Goal: Complete application form

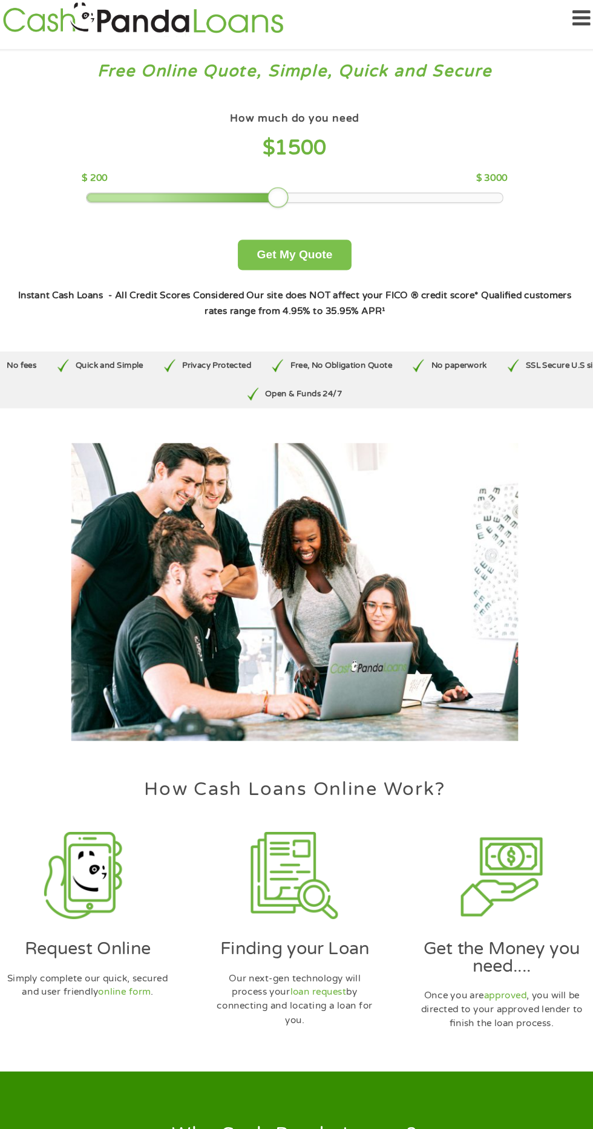
click at [293, 250] on button "Get My Quote" at bounding box center [296, 250] width 106 height 28
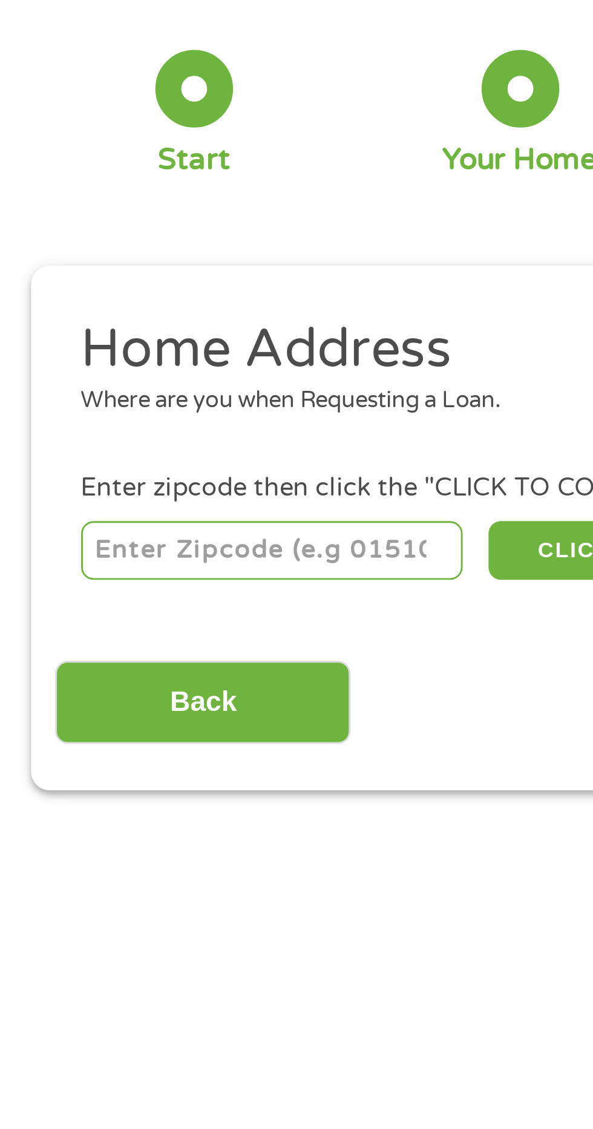
click at [53, 272] on input "number" at bounding box center [95, 268] width 134 height 21
type input "31750"
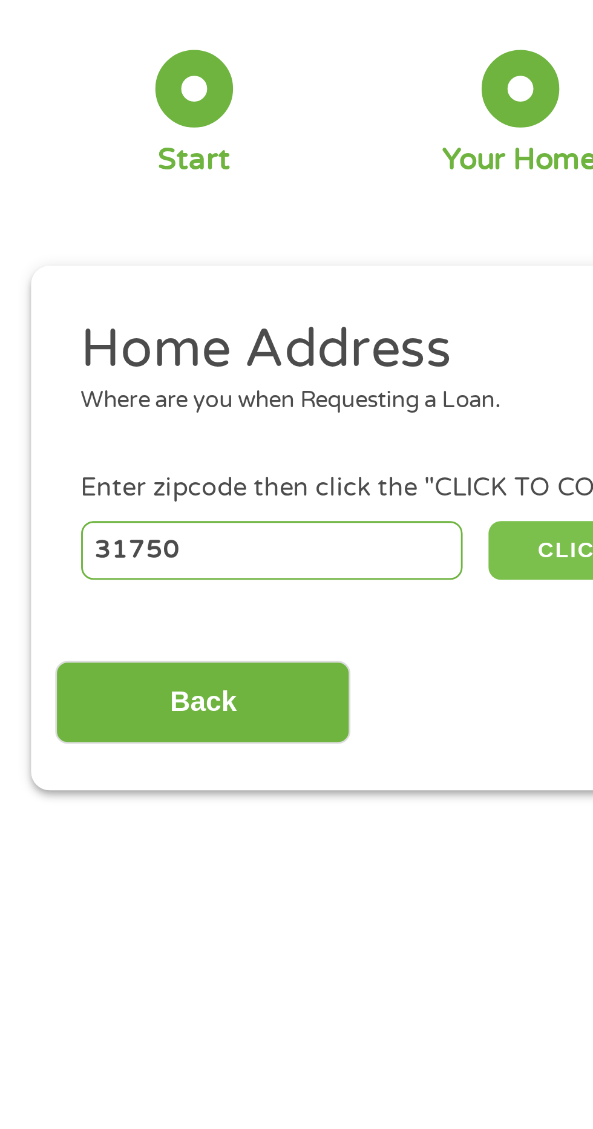
click at [194, 275] on button "CLICK TO CONTINUE" at bounding box center [229, 268] width 117 height 21
type input "31750"
type input "[PERSON_NAME]"
select select "[US_STATE]"
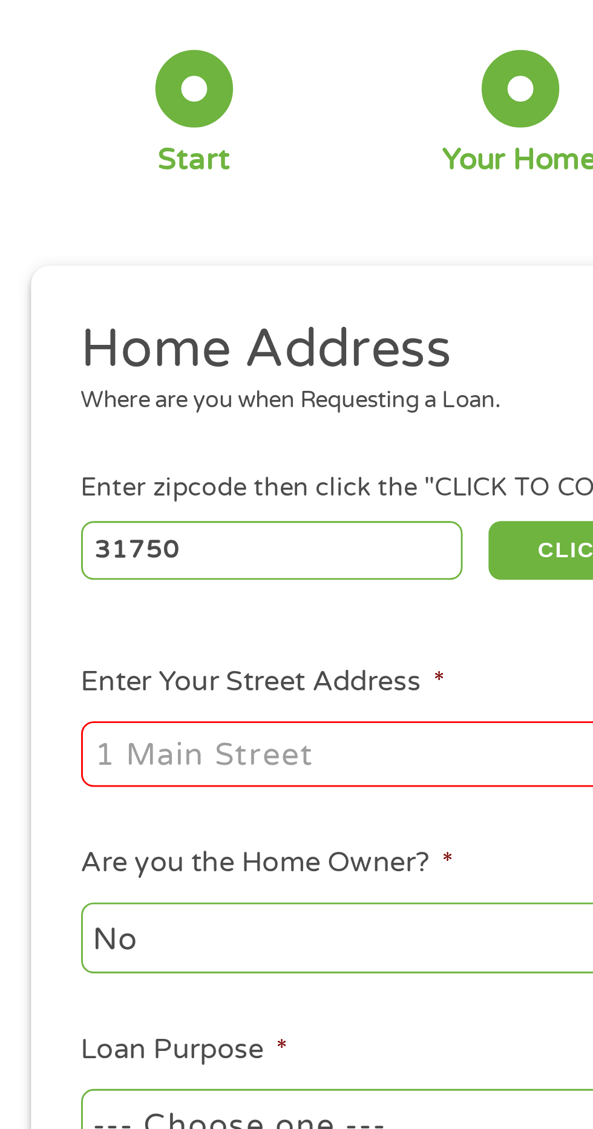
click at [70, 345] on input "Enter Your Street Address *" at bounding box center [157, 339] width 259 height 23
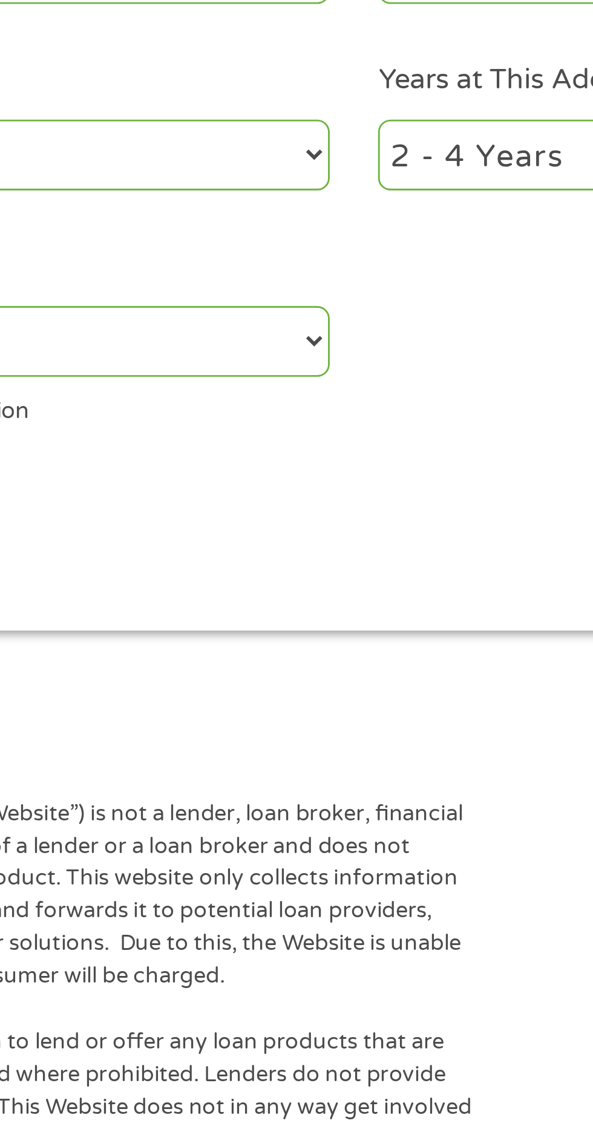
type input "[STREET_ADDRESS][DEMOGRAPHIC_DATA]"
click at [282, 469] on select "--- Choose one --- Pay Bills Debt Consolidation Home Improvement Major Purchase…" at bounding box center [157, 469] width 259 height 25
select select "paybills"
click at [28, 458] on select "--- Choose one --- Pay Bills Debt Consolidation Home Improvement Major Purchase…" at bounding box center [157, 469] width 259 height 25
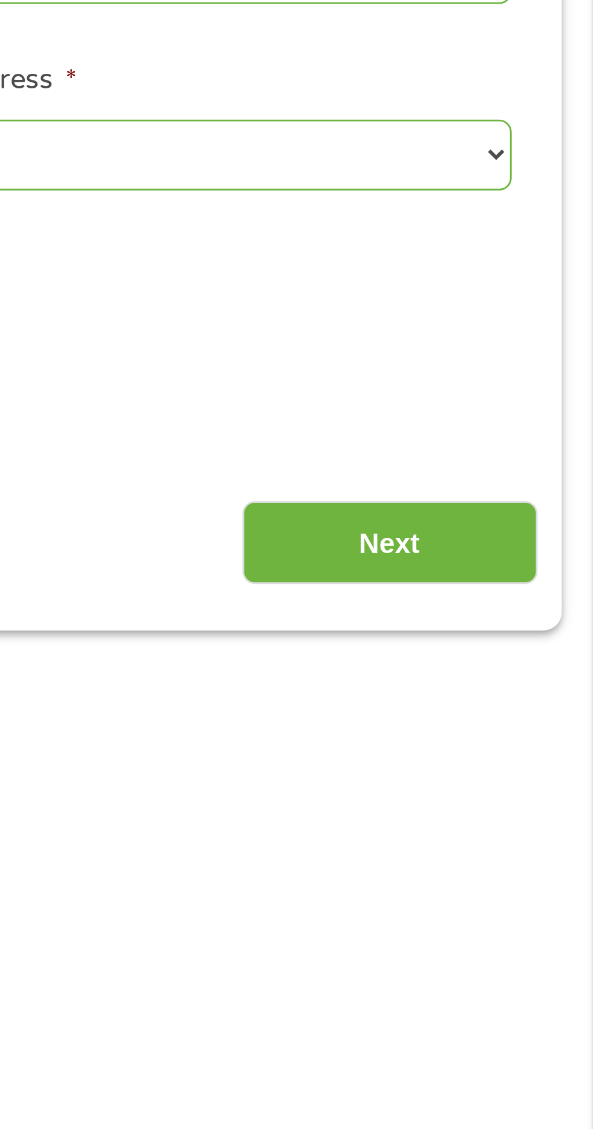
click at [555, 406] on select "1 Year or less 1 - 2 Years 2 - 4 Years Over 4 Years" at bounding box center [434, 403] width 259 height 25
select select "60months"
click at [305, 393] on select "1 Year or less 1 - 2 Years 2 - 4 Years Over 4 Years" at bounding box center [434, 403] width 259 height 25
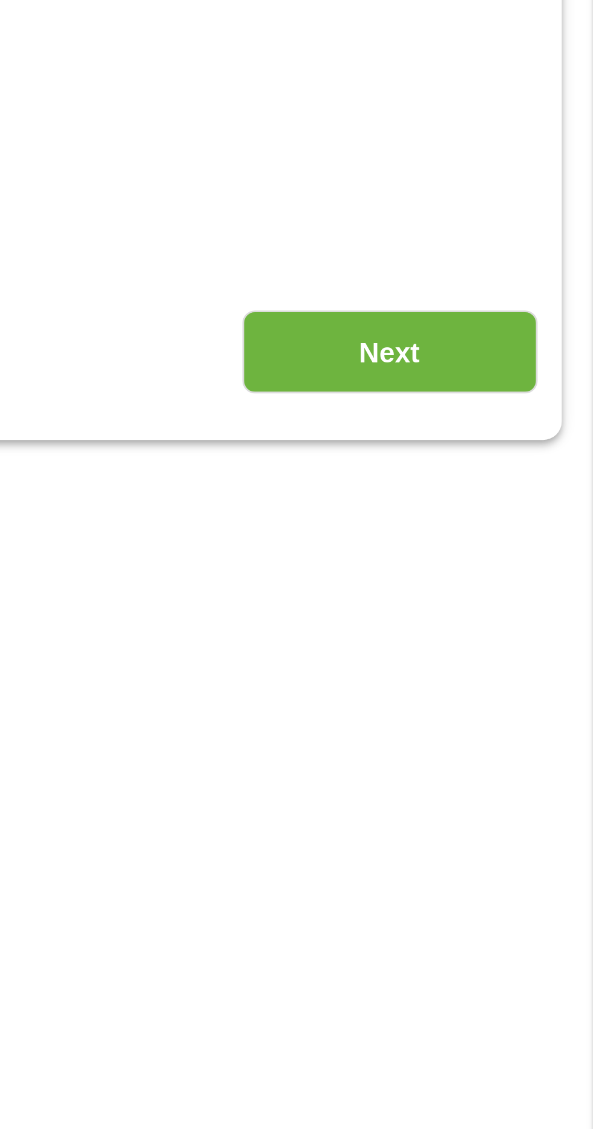
click at [535, 543] on input "Next" at bounding box center [521, 540] width 103 height 30
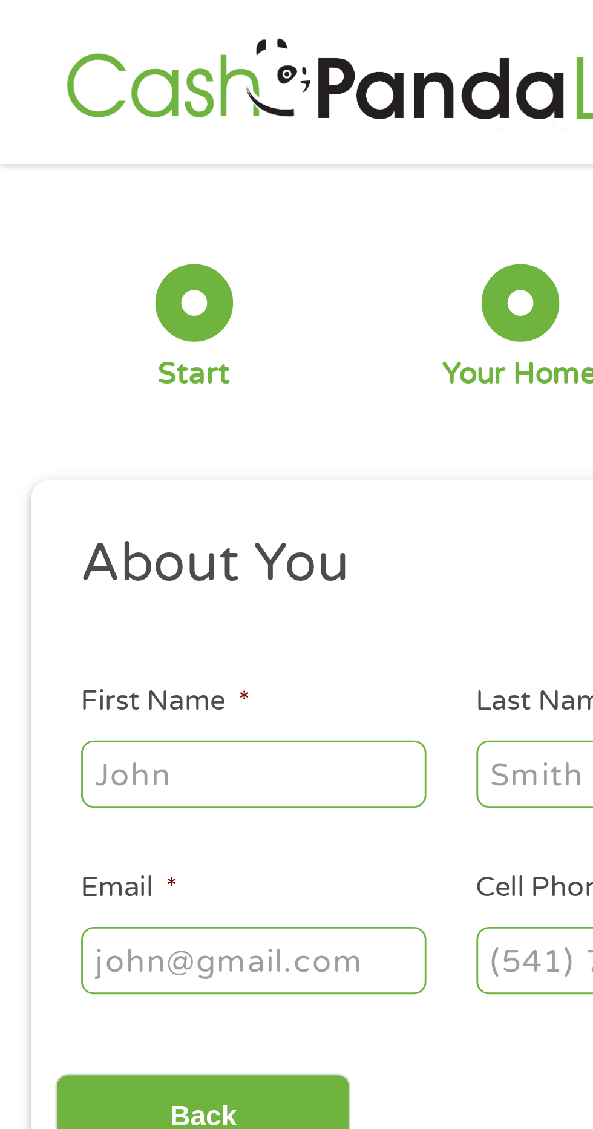
click at [66, 272] on input "First Name *" at bounding box center [88, 270] width 121 height 23
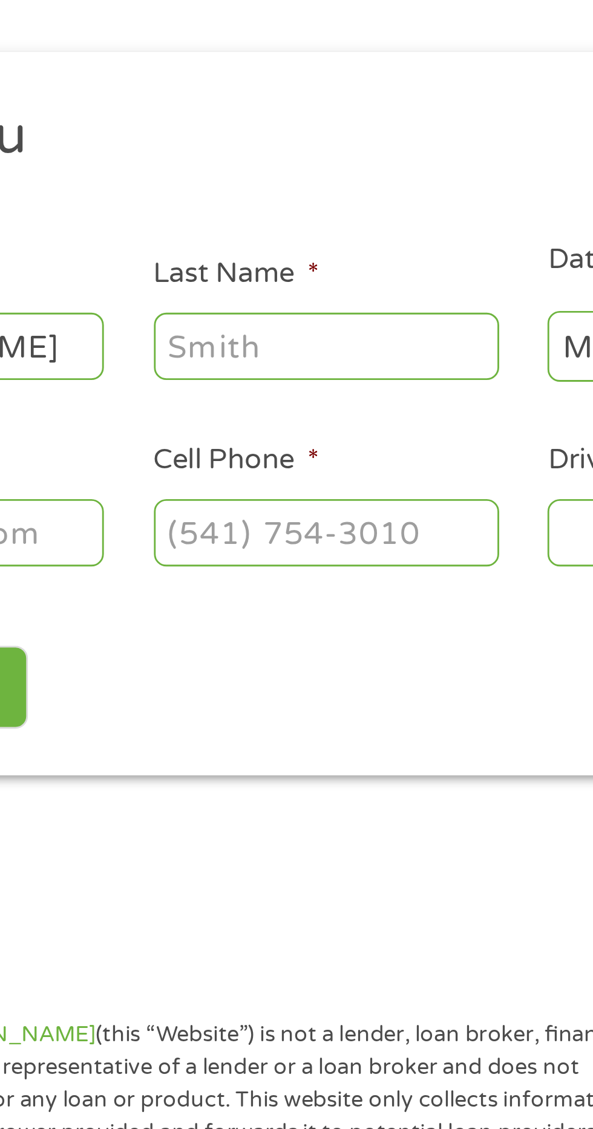
type input "[PERSON_NAME]"
click at [221, 273] on input "Last Name *" at bounding box center [227, 270] width 121 height 23
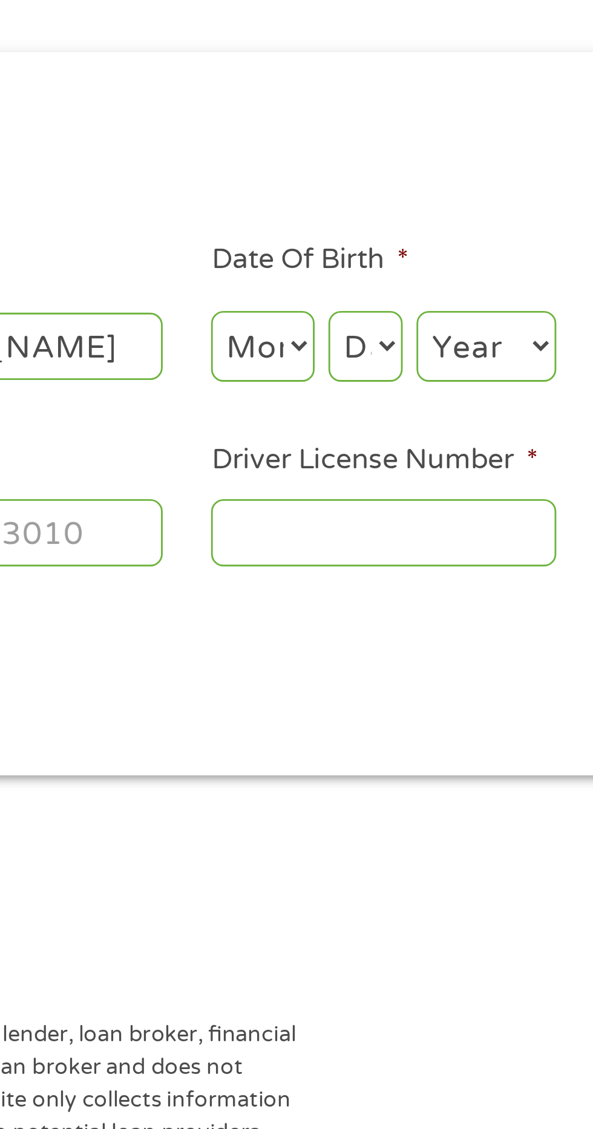
type input "[PERSON_NAME]"
click at [333, 270] on select "Month 1 2 3 4 5 6 7 8 9 10 11 12" at bounding box center [323, 271] width 36 height 25
select select "12"
click at [305, 259] on select "Month 1 2 3 4 5 6 7 8 9 10 11 12" at bounding box center [323, 271] width 36 height 25
click at [362, 273] on select "Day 1 2 3 4 5 6 7 8 9 10 11 12 13 14 15 16 17 18 19 20 21 22 23 24 25 26 27 28 …" at bounding box center [359, 271] width 26 height 25
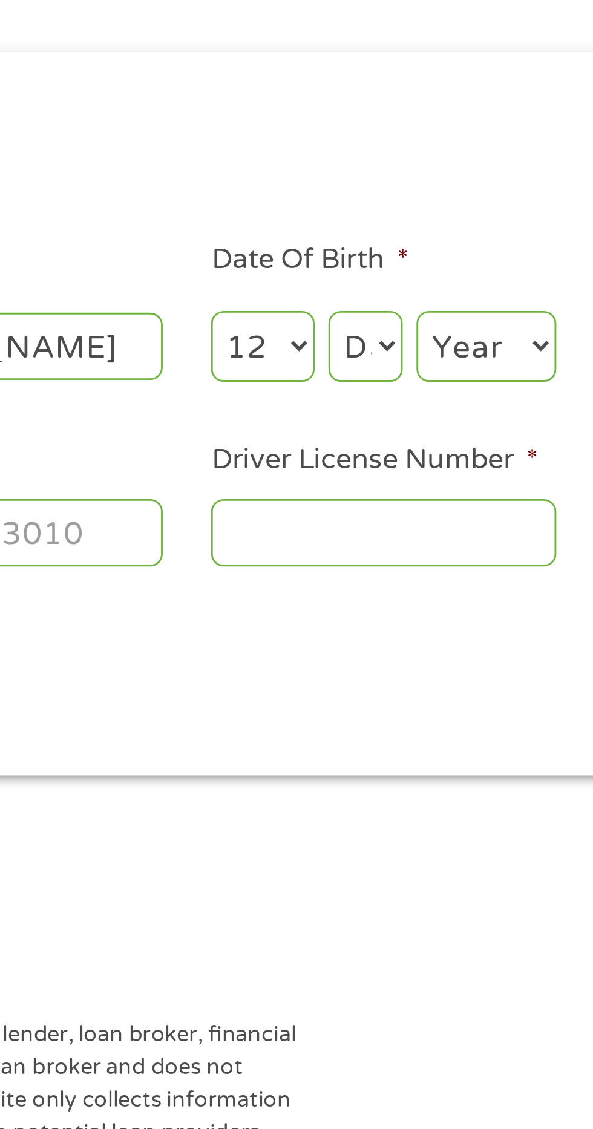
select select "4"
click at [346, 259] on select "Day 1 2 3 4 5 6 7 8 9 10 11 12 13 14 15 16 17 18 19 20 21 22 23 24 25 26 27 28 …" at bounding box center [359, 271] width 26 height 25
click at [398, 270] on select "Year [DATE] 2006 2005 2004 2003 2002 2001 2000 1999 1998 1997 1996 1995 1994 19…" at bounding box center [401, 271] width 49 height 25
select select "1971"
click at [377, 259] on select "Year [DATE] 2006 2005 2004 2003 2002 2001 2000 1999 1998 1997 1996 1995 1994 19…" at bounding box center [401, 271] width 49 height 25
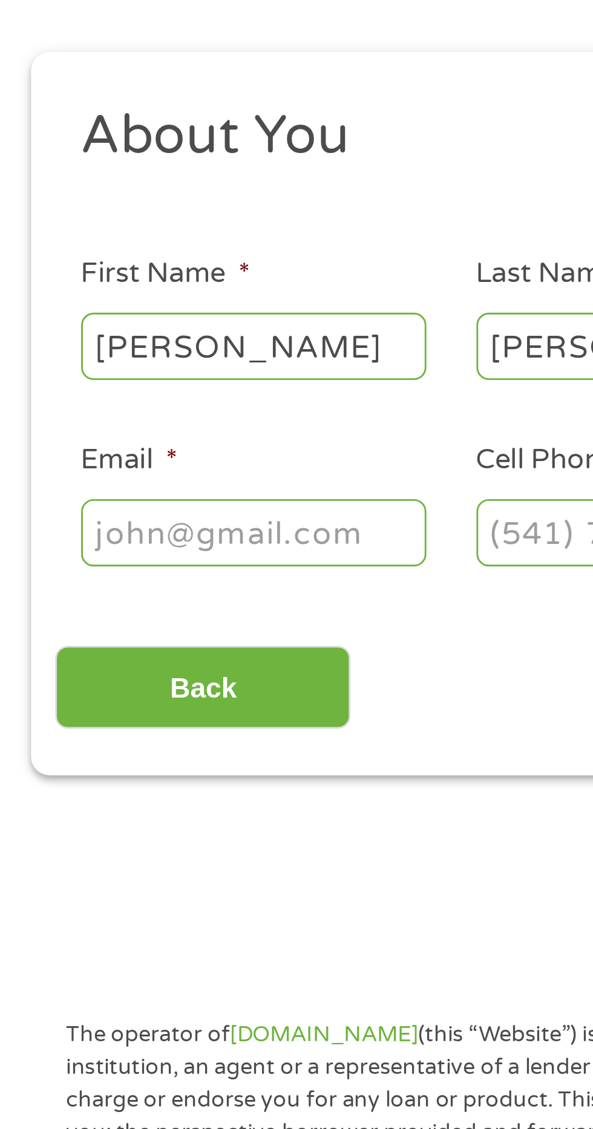
click at [71, 335] on input "Email *" at bounding box center [88, 336] width 121 height 23
type input "[EMAIL_ADDRESS][DOMAIN_NAME]"
click at [180, 337] on input "Cell Phone *" at bounding box center [227, 336] width 121 height 23
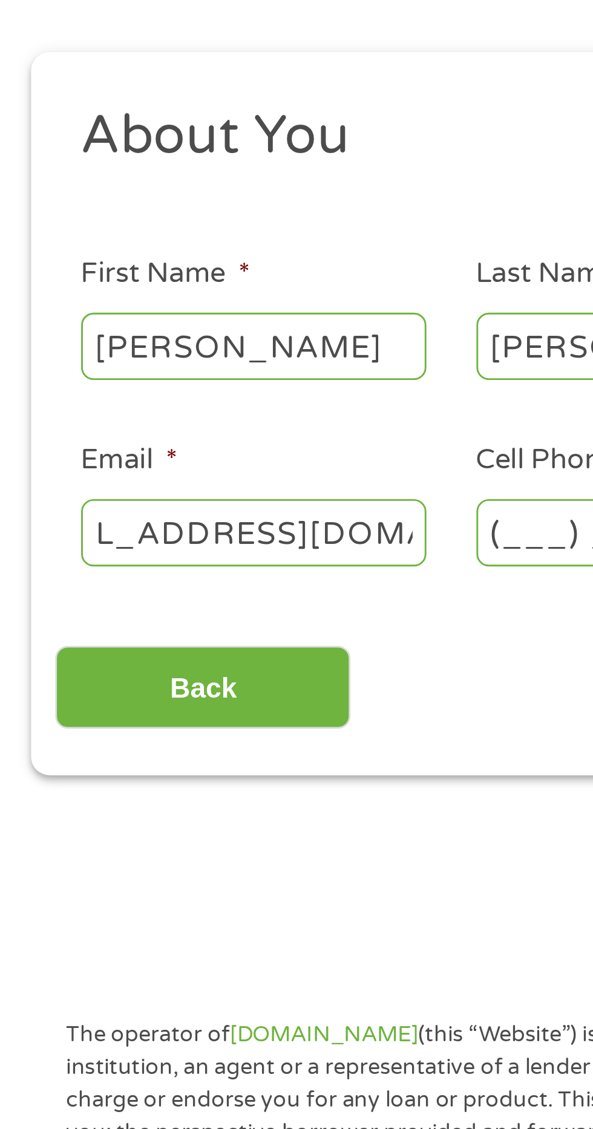
scroll to position [0, 0]
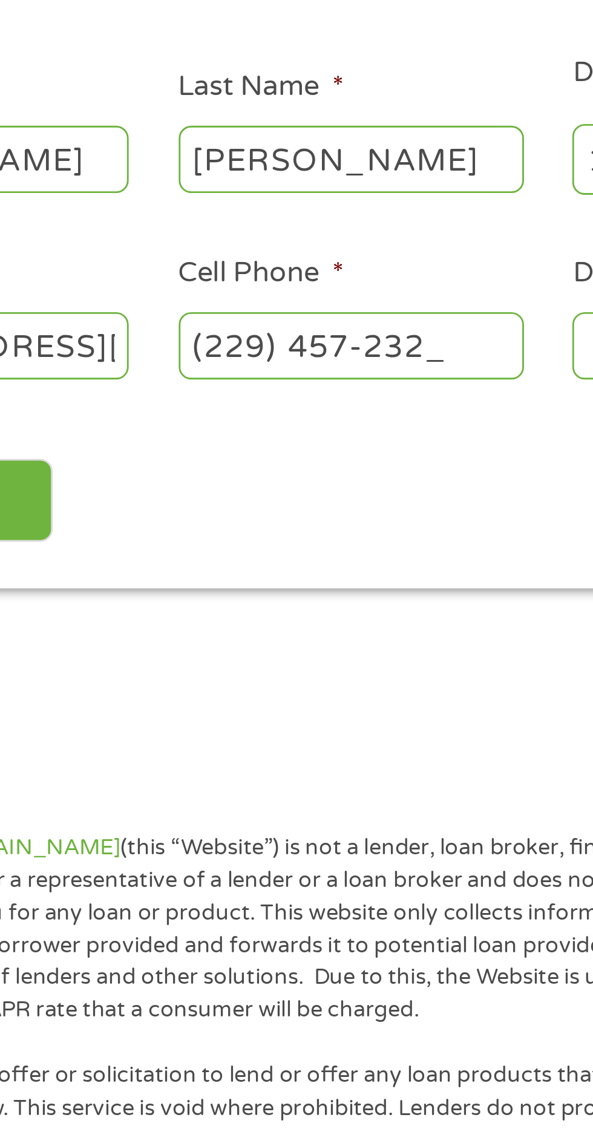
type input "[PHONE_NUMBER]"
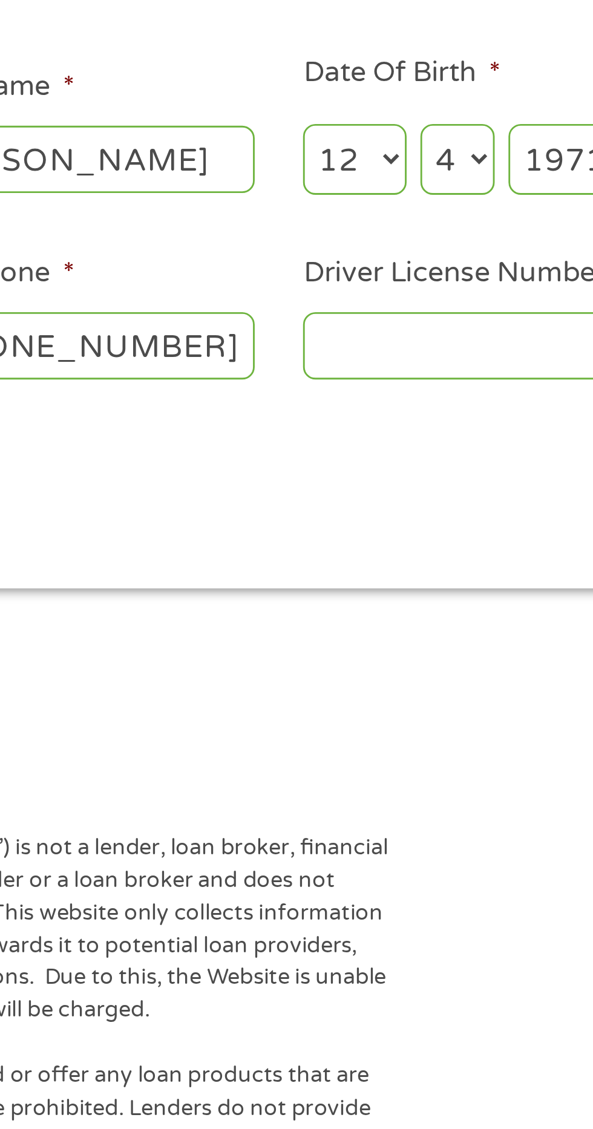
click at [350, 342] on input "Driver License Number *" at bounding box center [365, 336] width 121 height 23
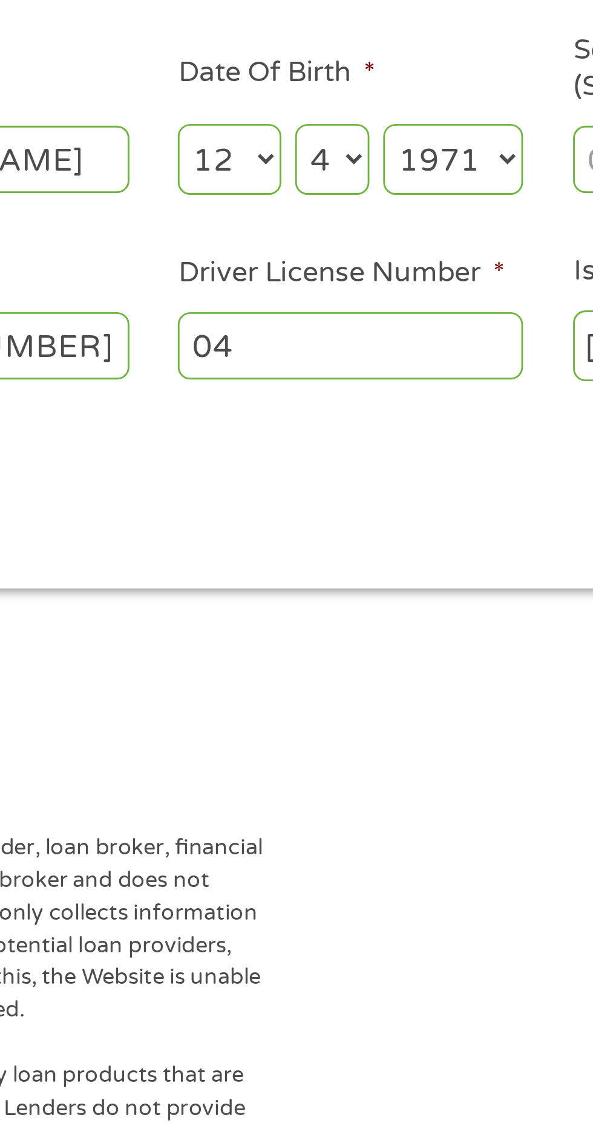
click at [340, 338] on input "04" at bounding box center [365, 336] width 121 height 23
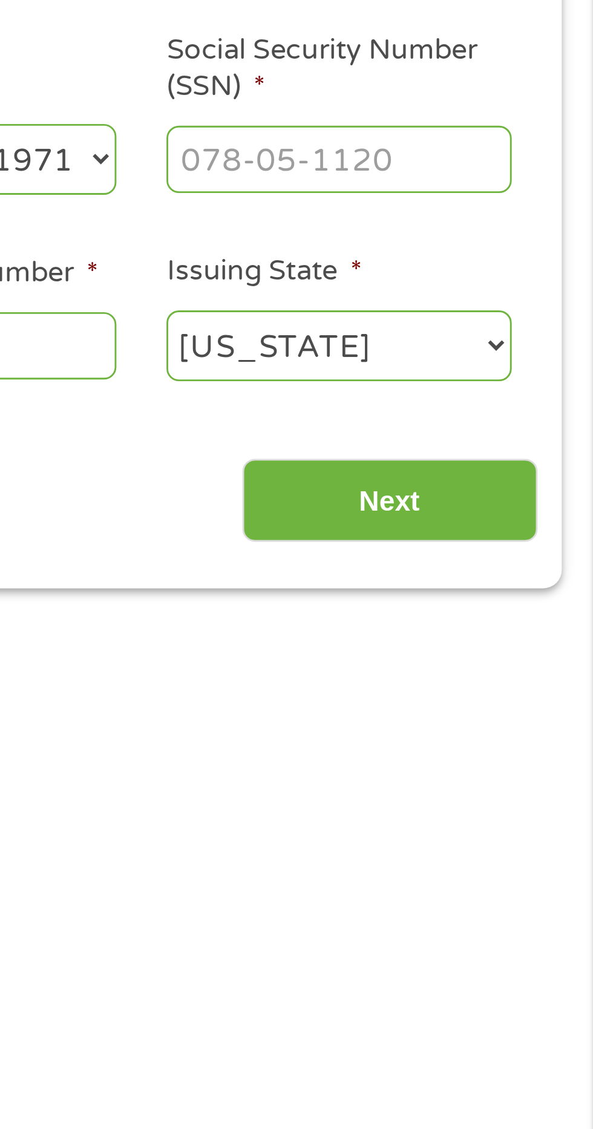
type input "047428702"
click at [541, 397] on input "Next" at bounding box center [521, 391] width 103 height 30
click at [471, 267] on input "Social Security Number (SSN) *" at bounding box center [503, 270] width 121 height 23
type input "25_-__-____"
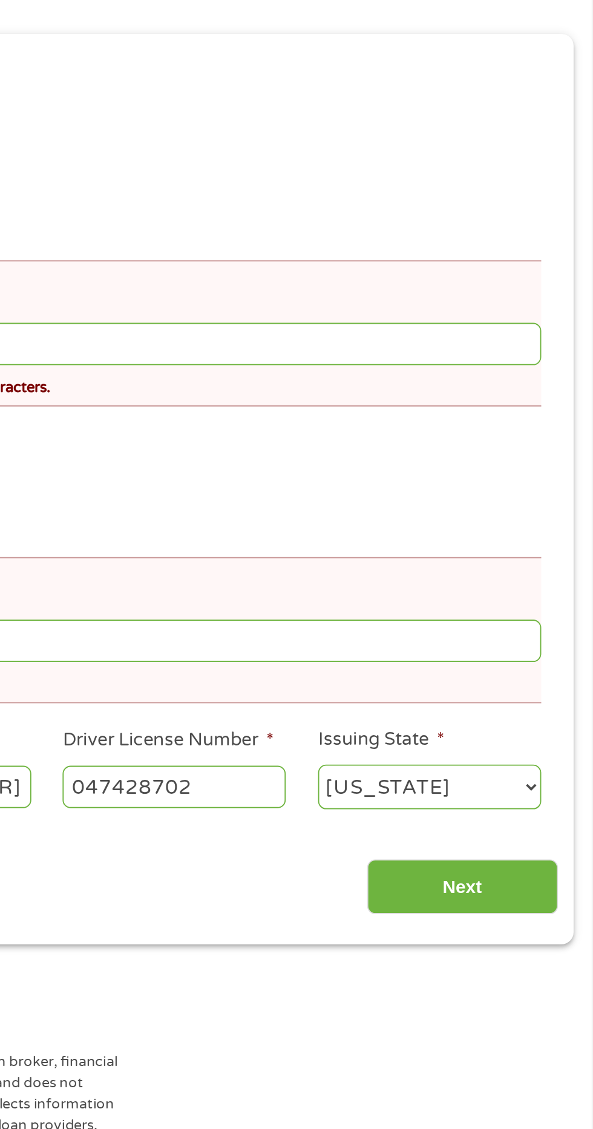
scroll to position [5, 0]
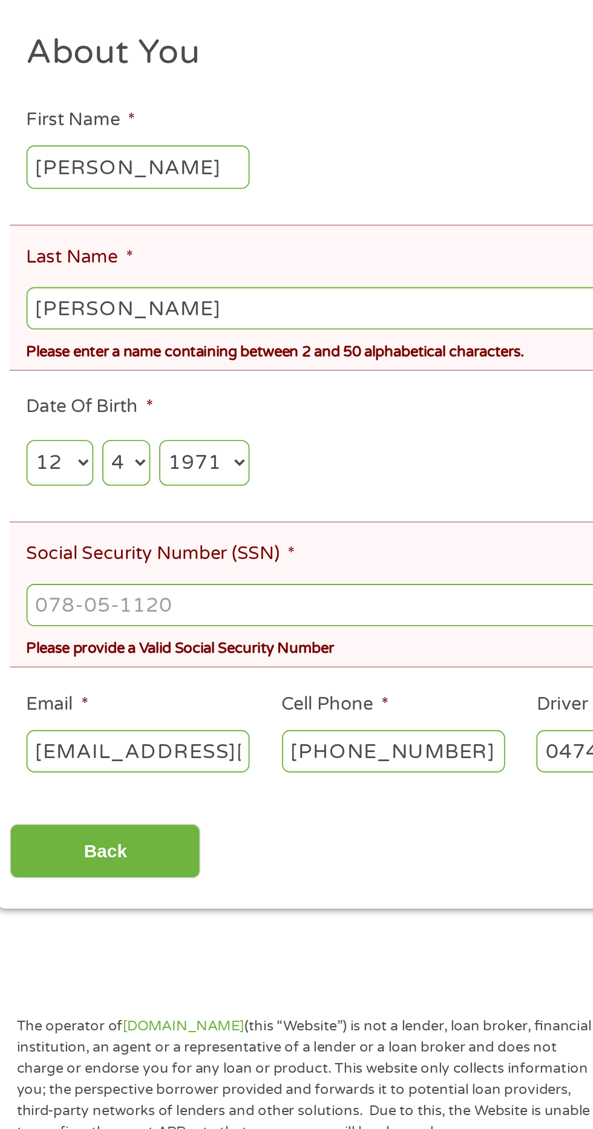
click at [68, 535] on input "Social Security Number (SSN) *" at bounding box center [296, 537] width 536 height 23
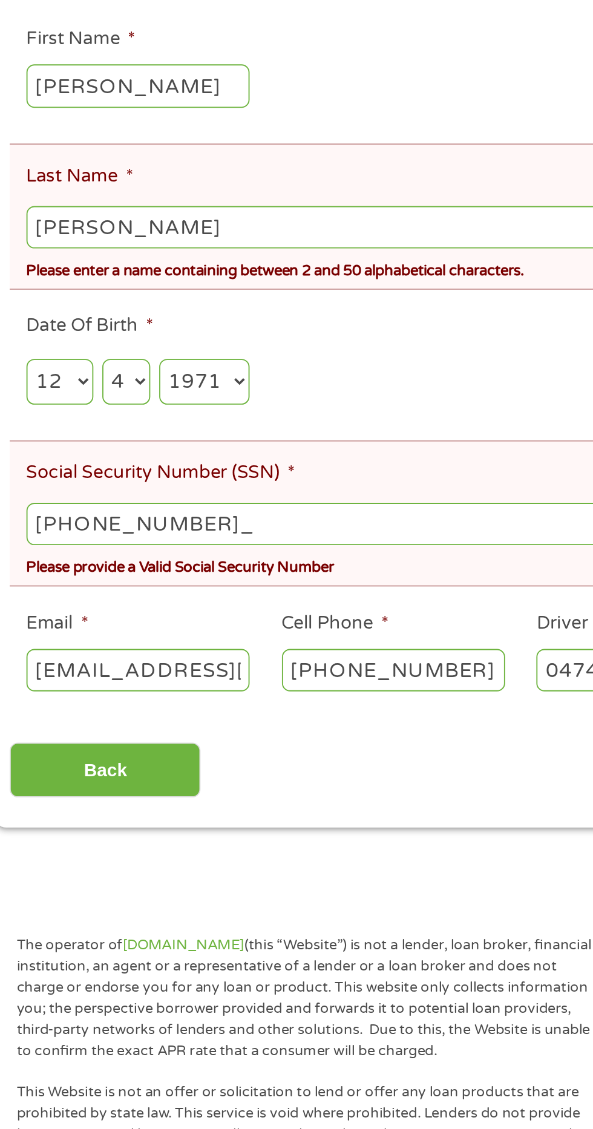
type input "253-81-1849"
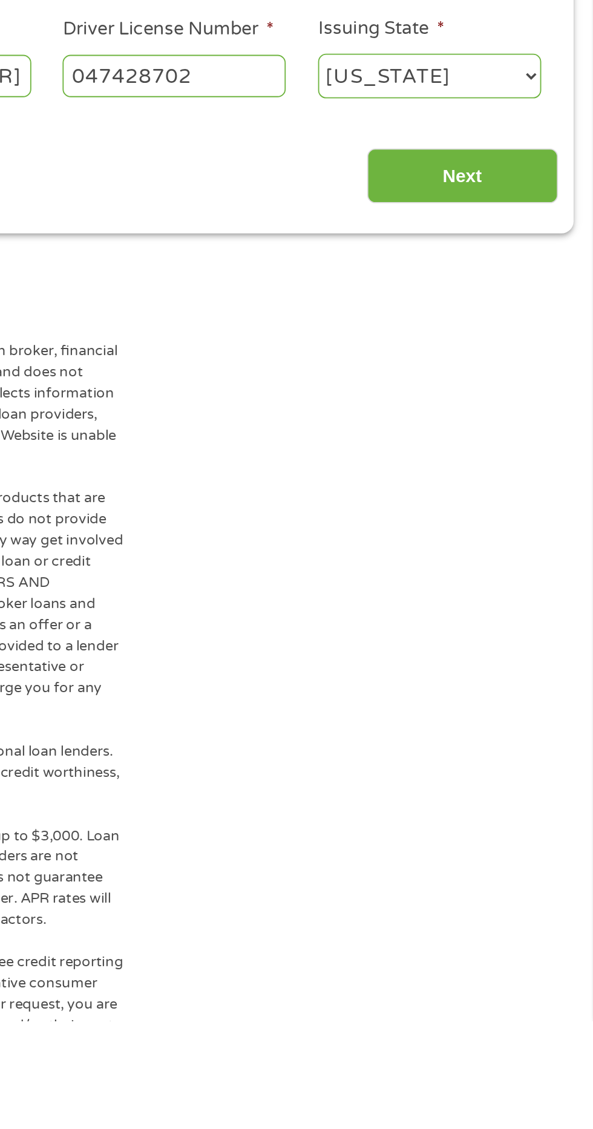
click at [527, 680] on input "Next" at bounding box center [521, 671] width 103 height 30
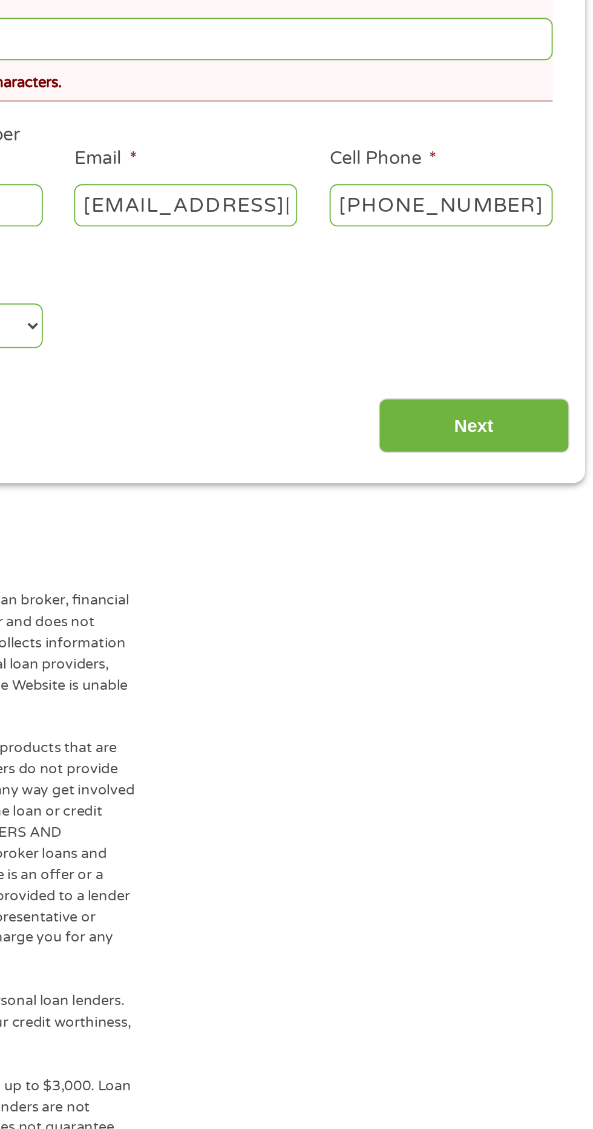
click at [538, 586] on input "Next" at bounding box center [521, 586] width 103 height 30
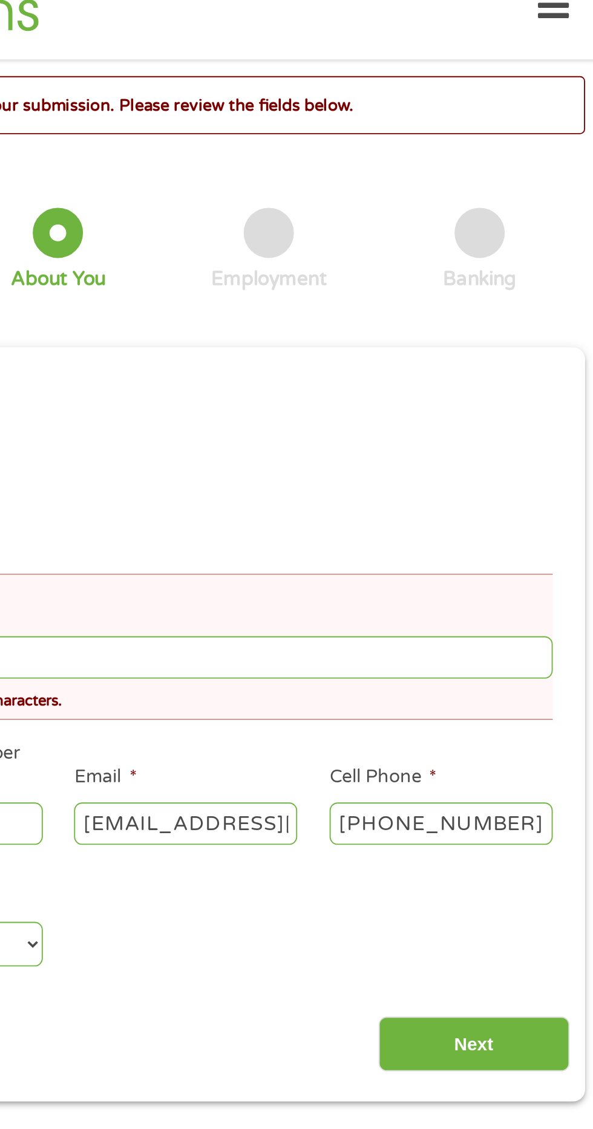
scroll to position [5, 5]
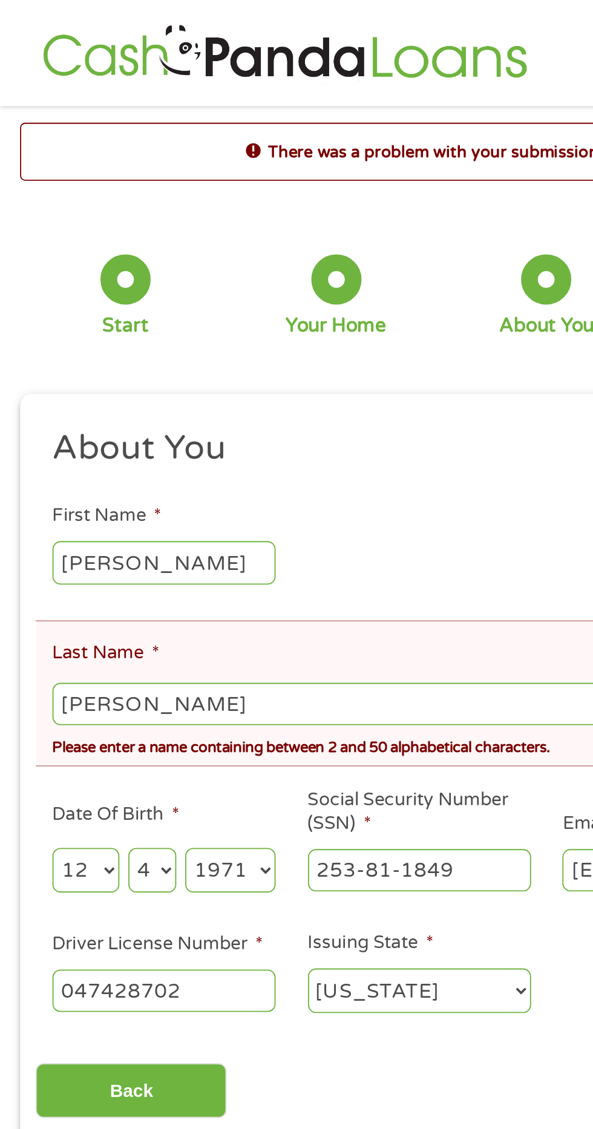
click at [77, 385] on input "[PERSON_NAME]" at bounding box center [296, 381] width 536 height 23
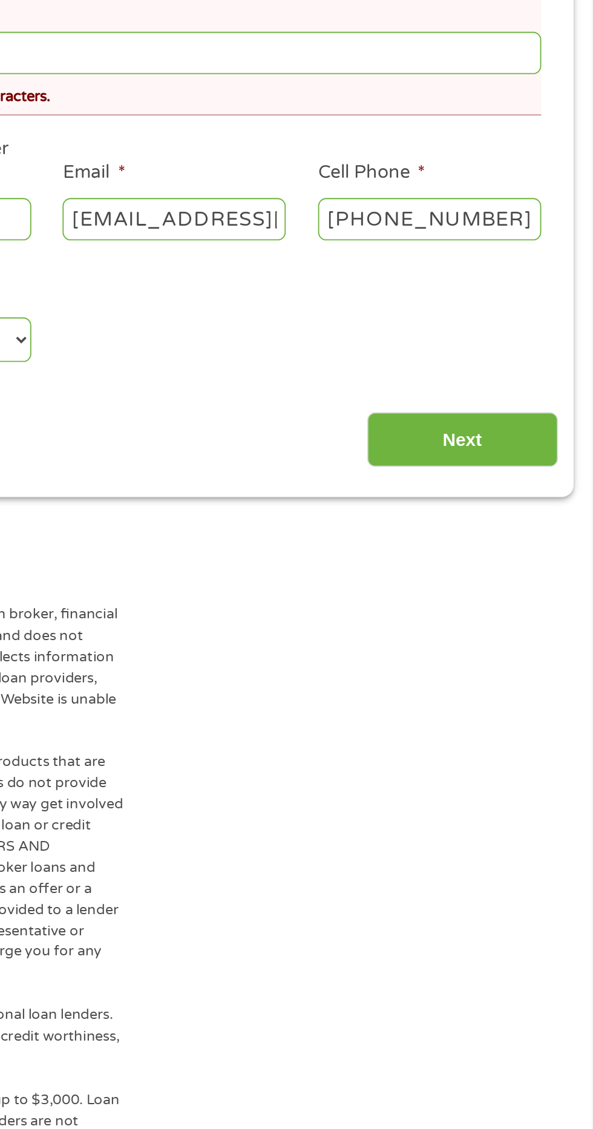
type input "[PERSON_NAME]"
click at [535, 594] on input "Next" at bounding box center [521, 591] width 103 height 30
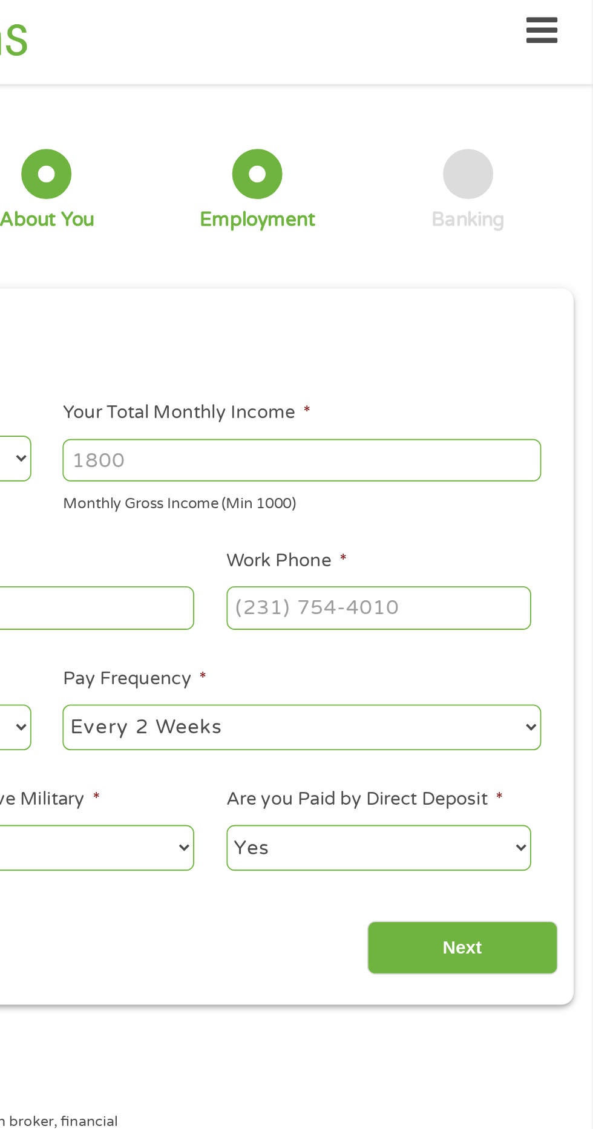
scroll to position [0, 0]
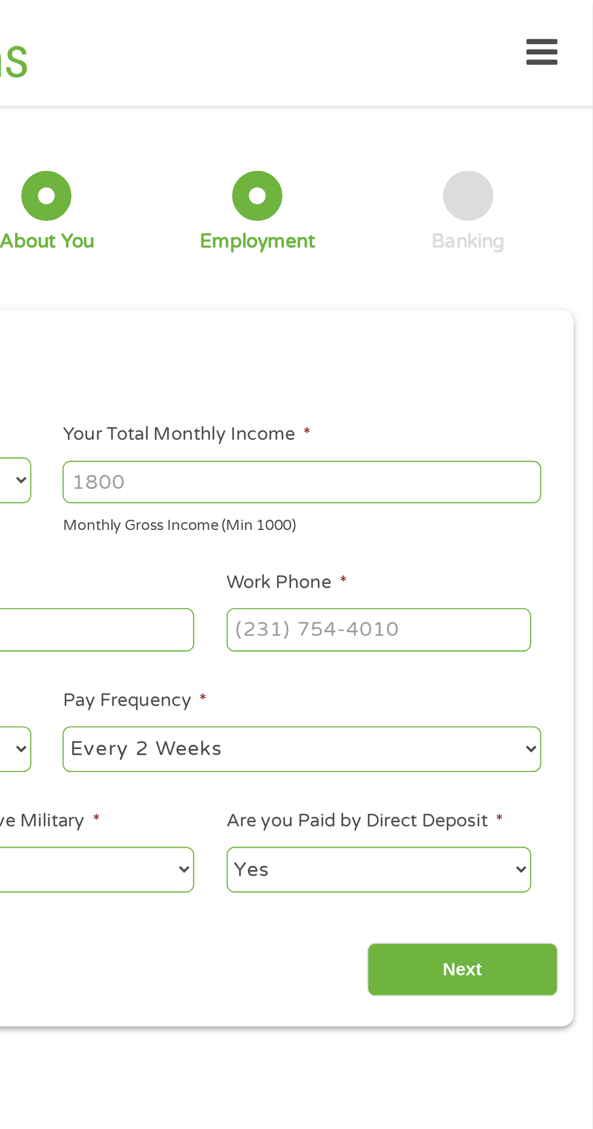
click at [512, 533] on input "Next" at bounding box center [521, 526] width 103 height 30
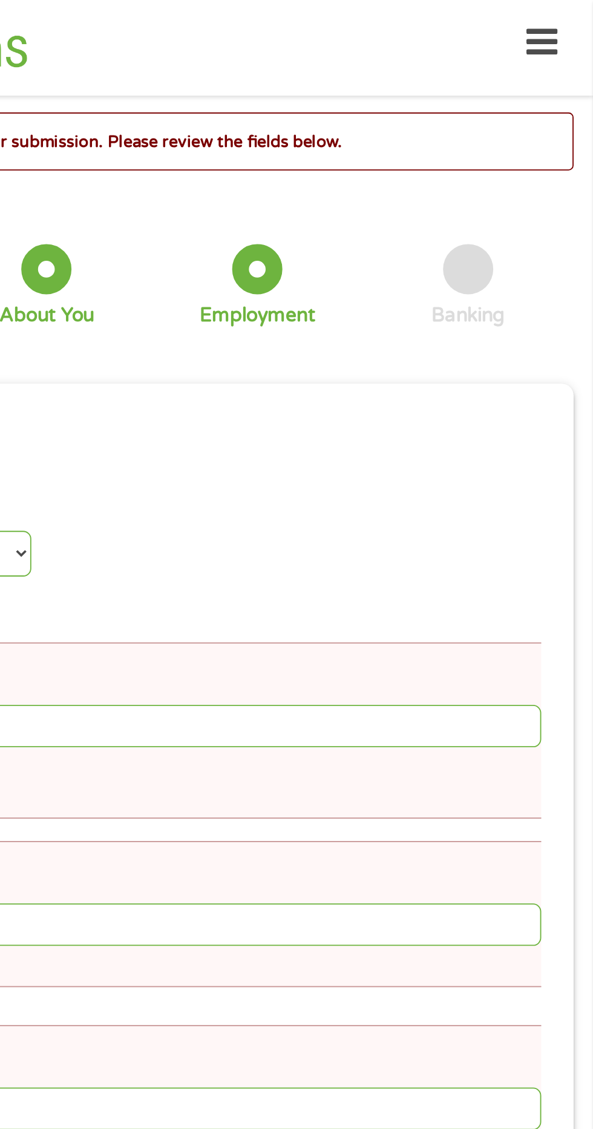
scroll to position [5, 5]
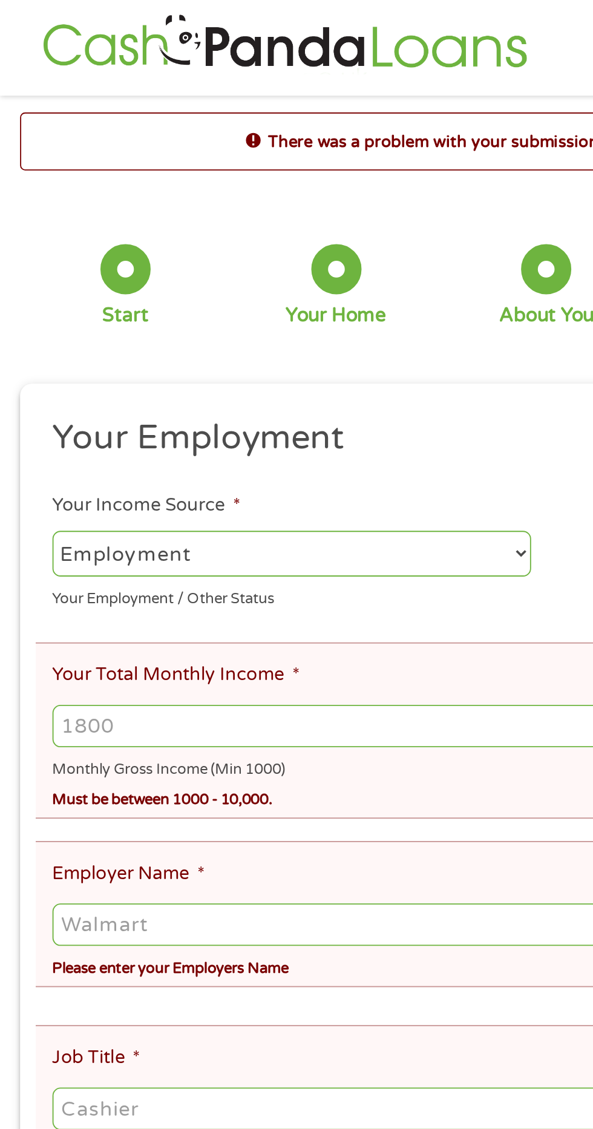
click at [269, 298] on select "--- Choose one --- Employment [DEMOGRAPHIC_DATA] Benefits" at bounding box center [157, 300] width 259 height 25
click at [28, 289] on select "--- Choose one --- Employment [DEMOGRAPHIC_DATA] Benefits" at bounding box center [157, 300] width 259 height 25
click at [94, 395] on input "Your Total Monthly Income *" at bounding box center [296, 393] width 536 height 23
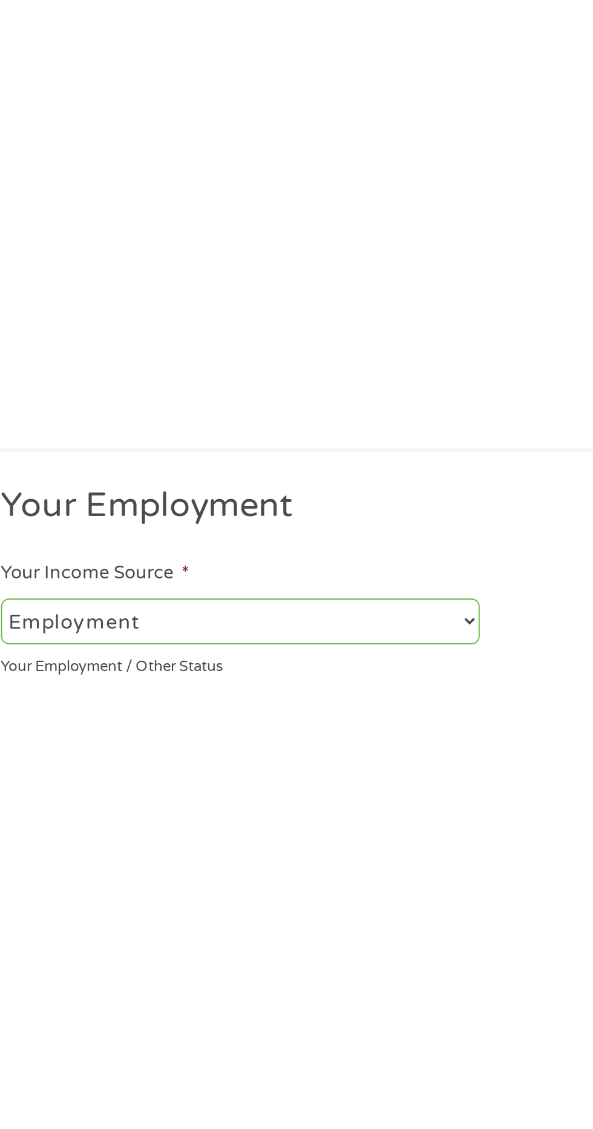
scroll to position [5, 0]
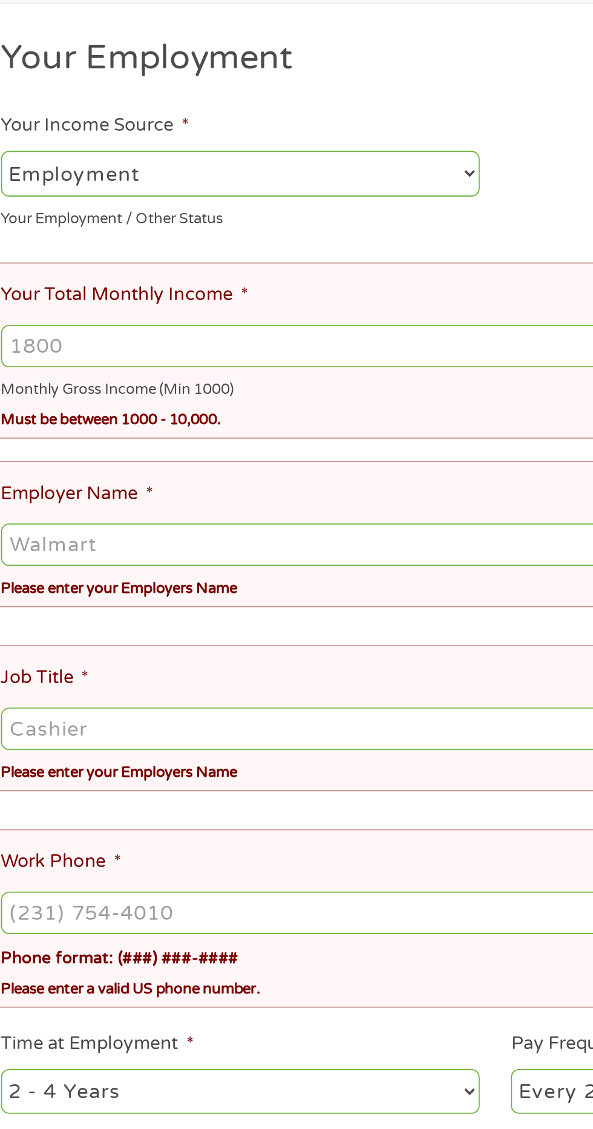
click at [91, 400] on input "Your Total Monthly Income *" at bounding box center [296, 394] width 536 height 23
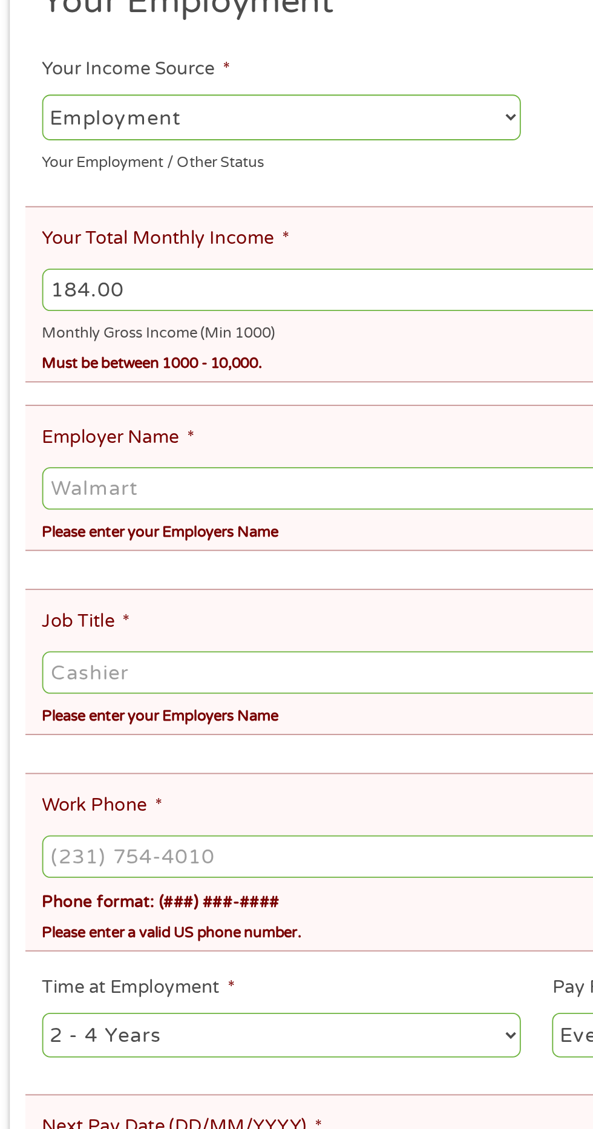
type input "184.00"
click at [88, 506] on input "Employer Name *" at bounding box center [296, 502] width 536 height 23
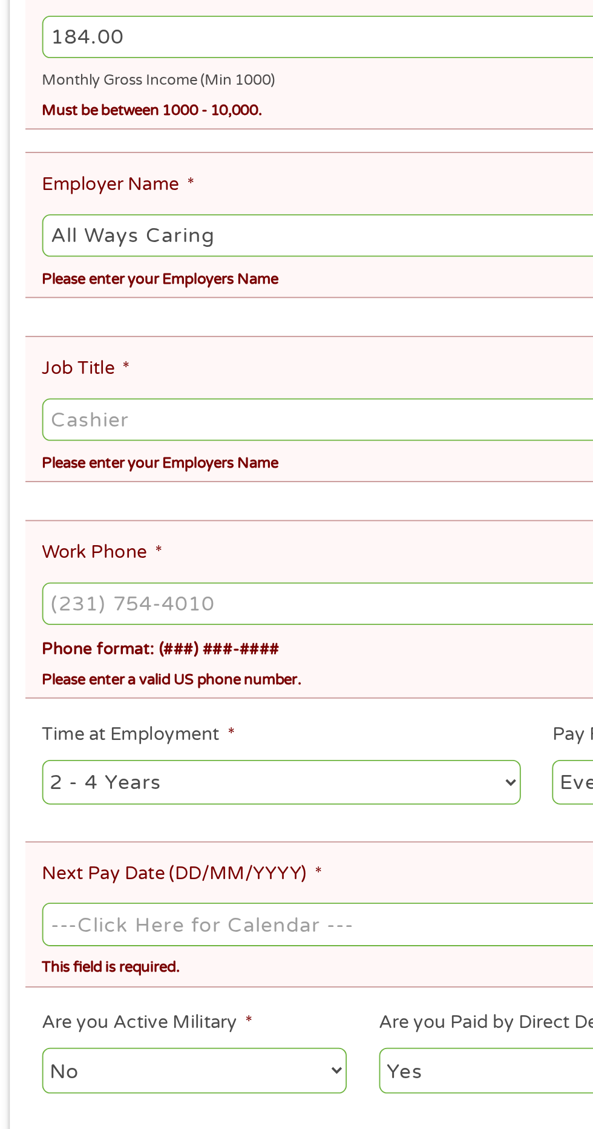
type input "All Ways Caring"
click at [129, 599] on input "Job Title *" at bounding box center [296, 601] width 536 height 23
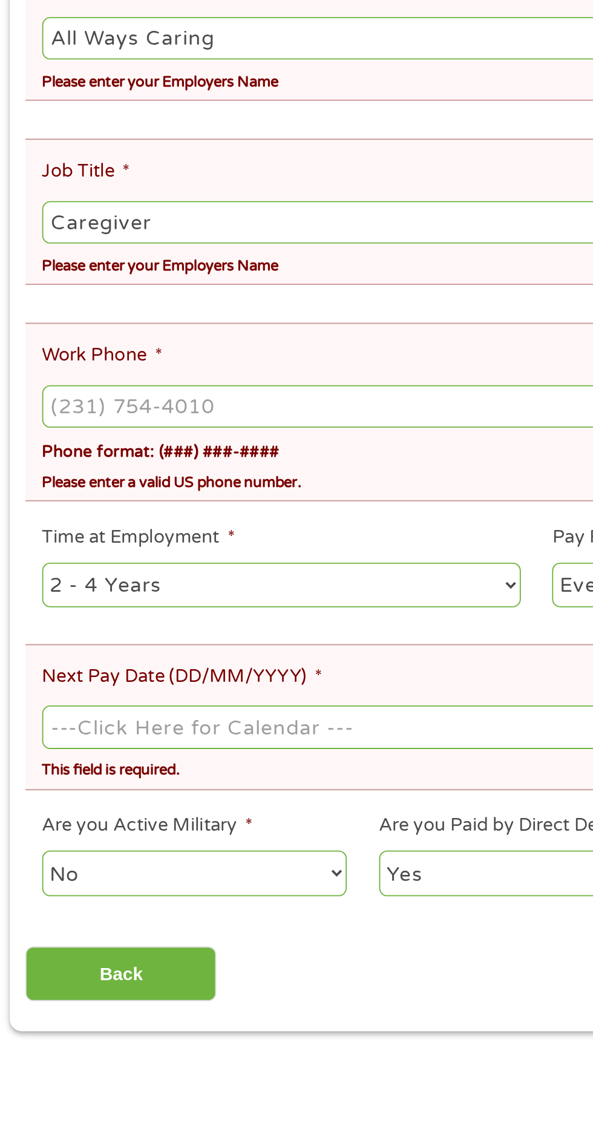
type input "Caregiver"
click at [71, 690] on input "Work Phone *" at bounding box center [296, 701] width 536 height 23
type input "[PHONE_NUMBER]"
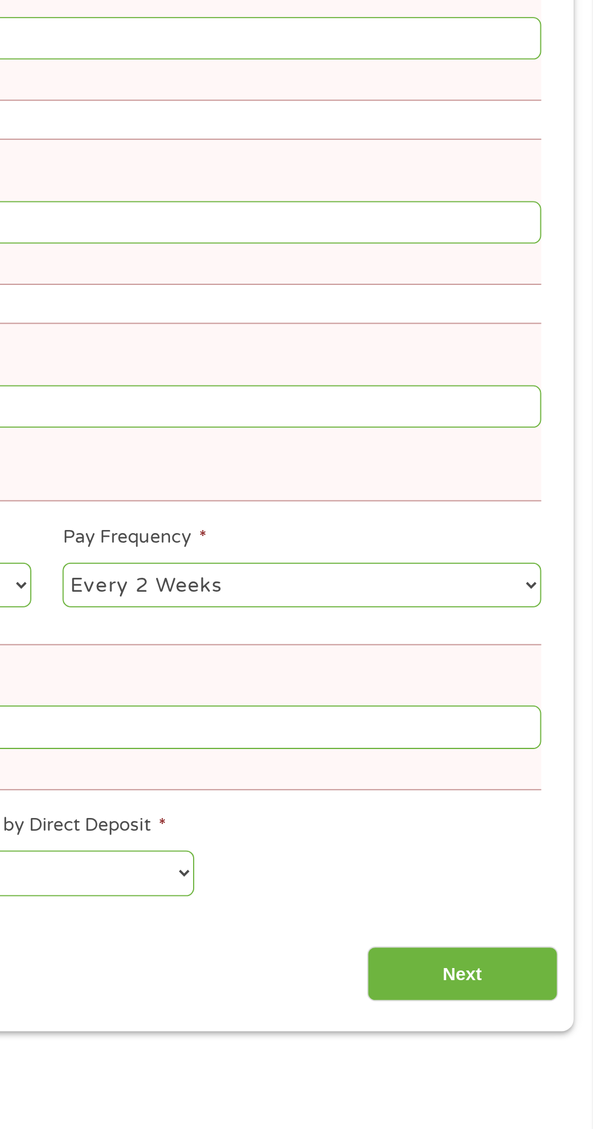
click at [553, 788] on select "--- Choose one --- Every 2 Weeks Every Week Monthly Semi-Monthly" at bounding box center [434, 798] width 259 height 25
select select "weekly"
click at [305, 786] on select "--- Choose one --- Every 2 Weeks Every Week Monthly Semi-Monthly" at bounding box center [434, 798] width 259 height 25
click at [536, 864] on input "Next Pay Date (DD/MM/YYYY) *" at bounding box center [296, 875] width 536 height 23
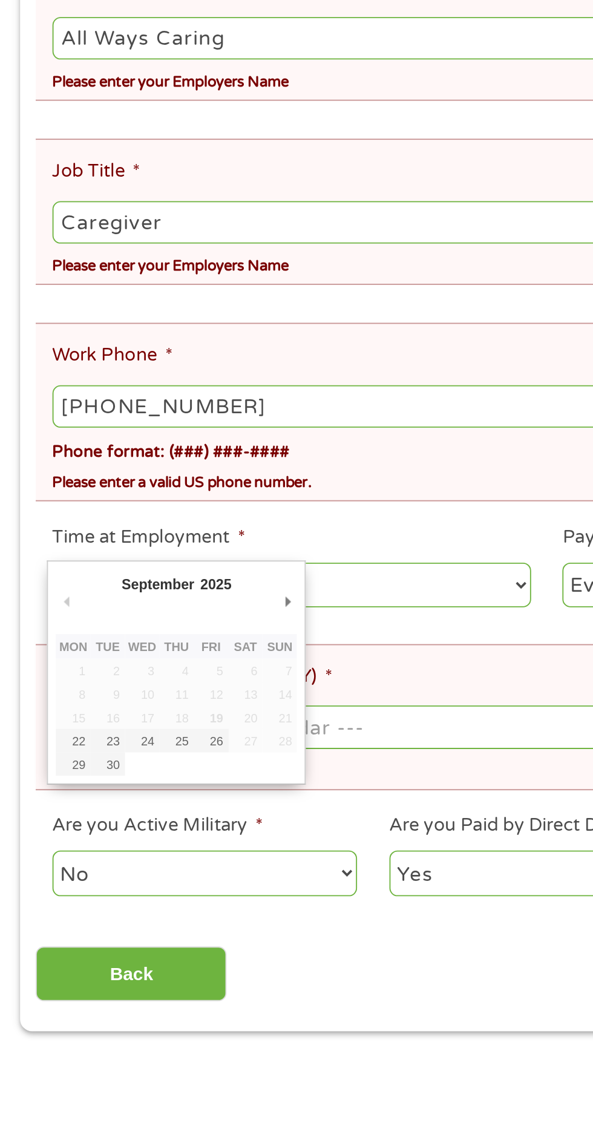
click at [196, 986] on div "Back Next" at bounding box center [295, 1005] width 553 height 38
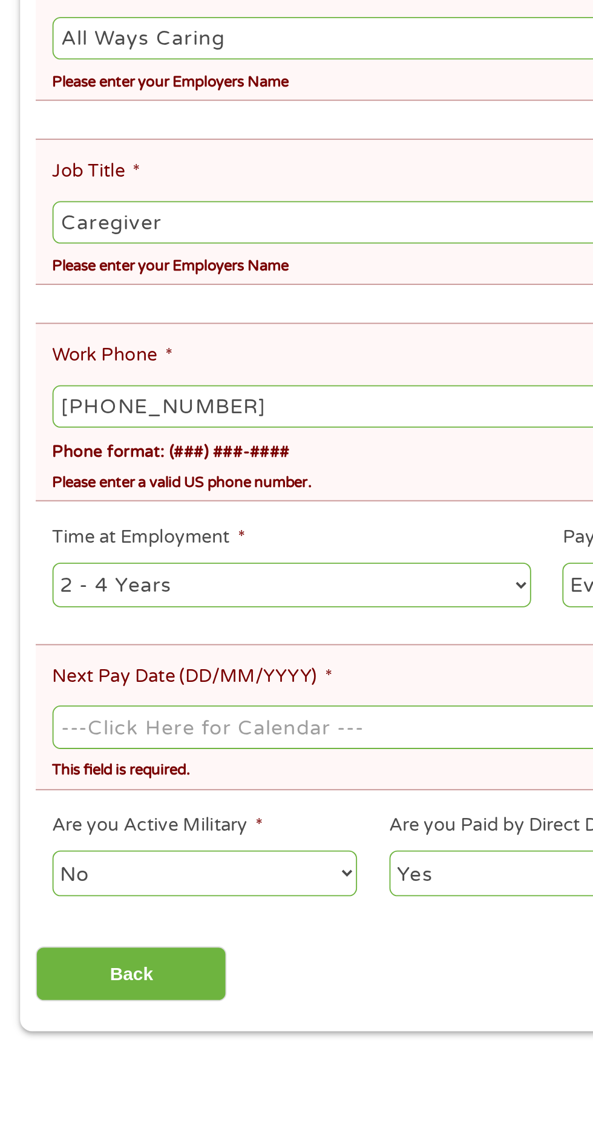
click at [198, 864] on input "Next Pay Date (DD/MM/YYYY) *" at bounding box center [296, 875] width 536 height 23
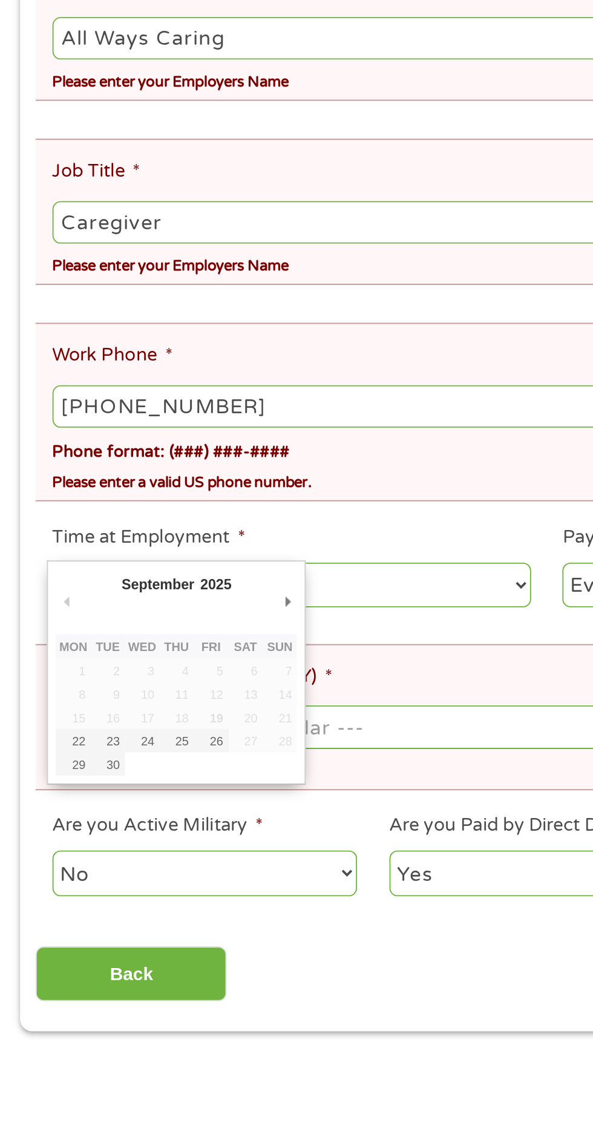
type input "[DATE]"
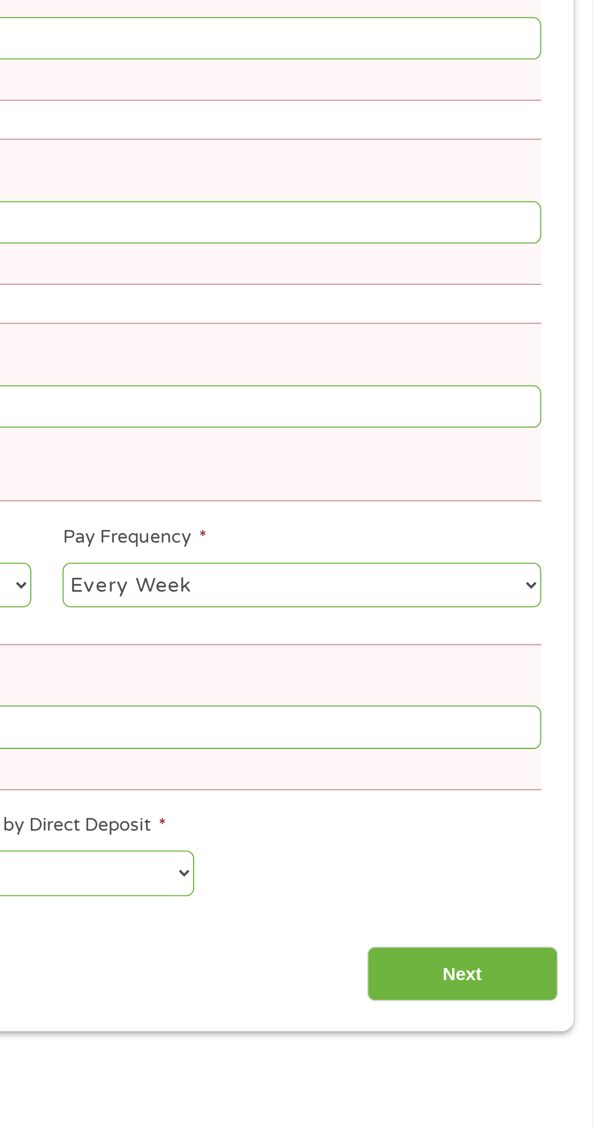
click at [537, 994] on input "Next" at bounding box center [521, 1009] width 103 height 30
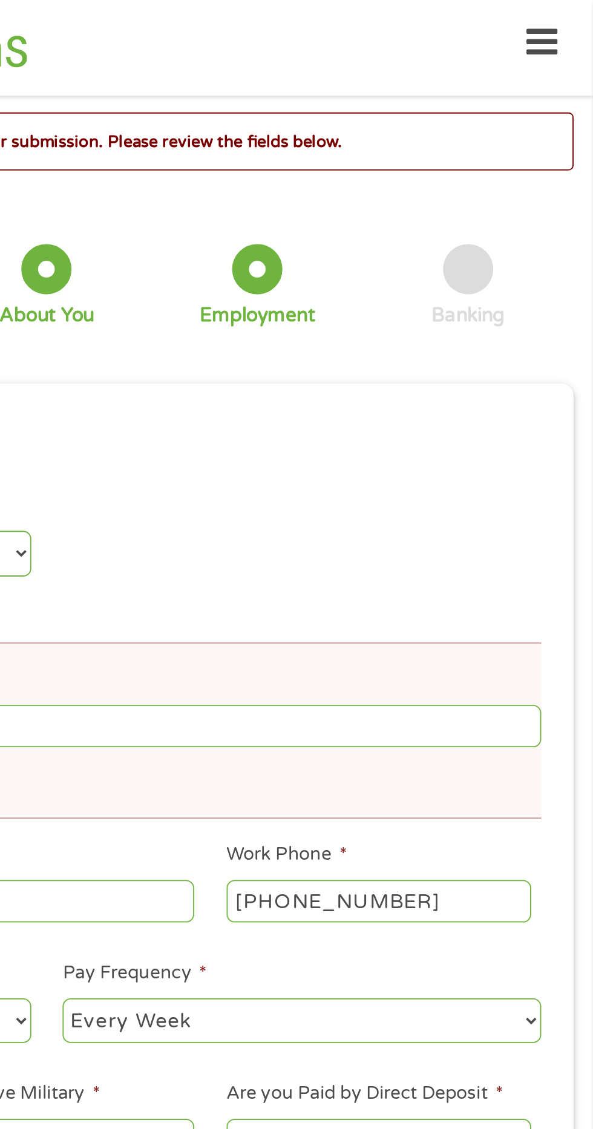
scroll to position [5, 5]
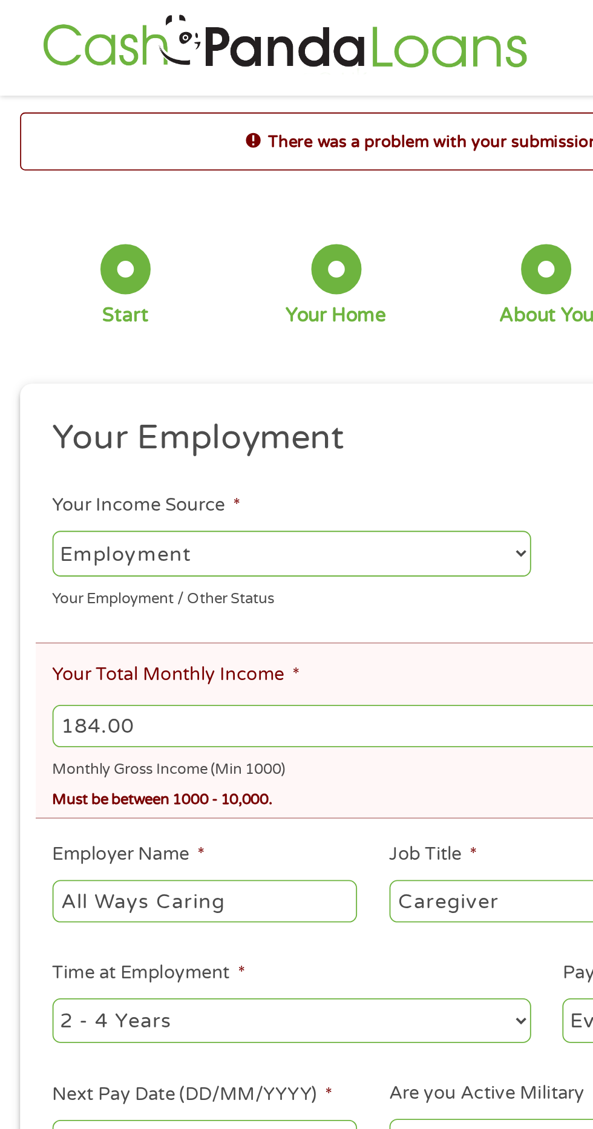
click at [62, 390] on input "184.00" at bounding box center [296, 393] width 536 height 23
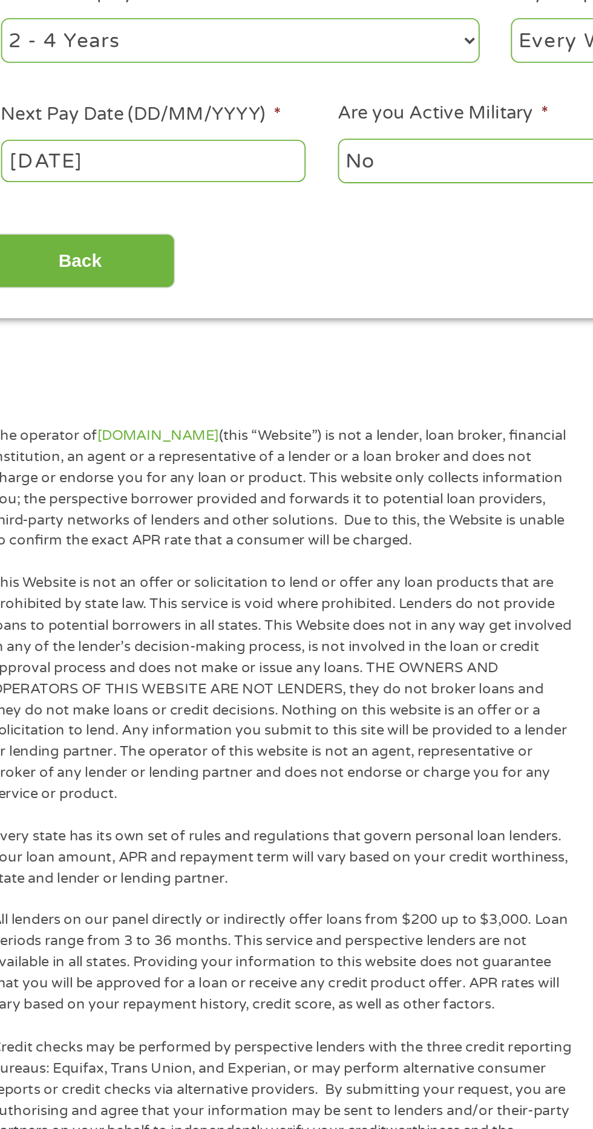
scroll to position [213, 0]
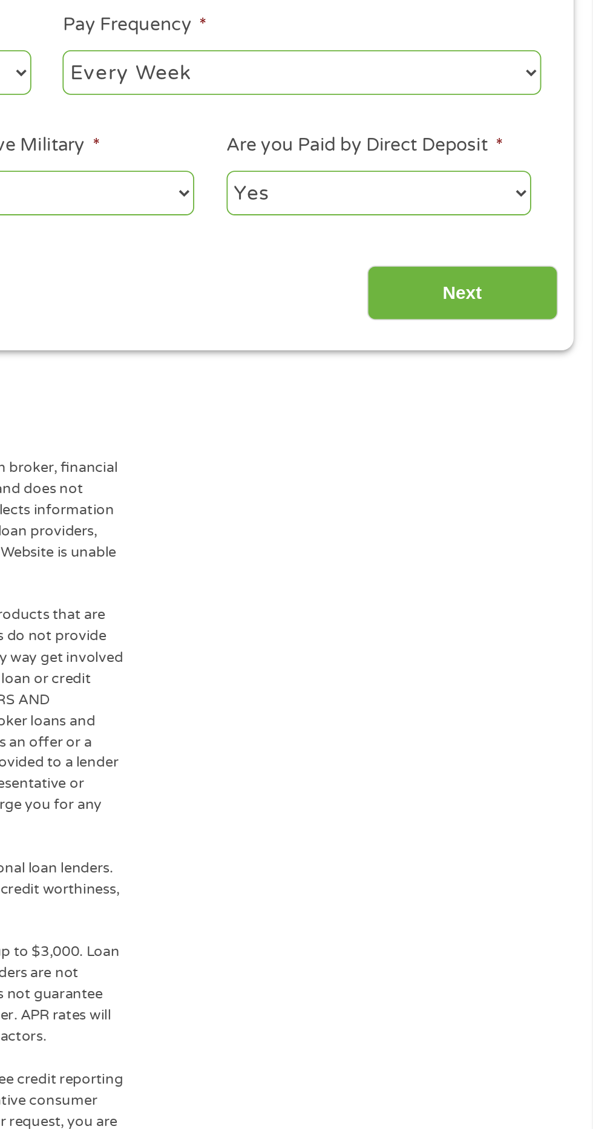
type input "1842.00"
click at [527, 464] on input "Next" at bounding box center [521, 466] width 103 height 30
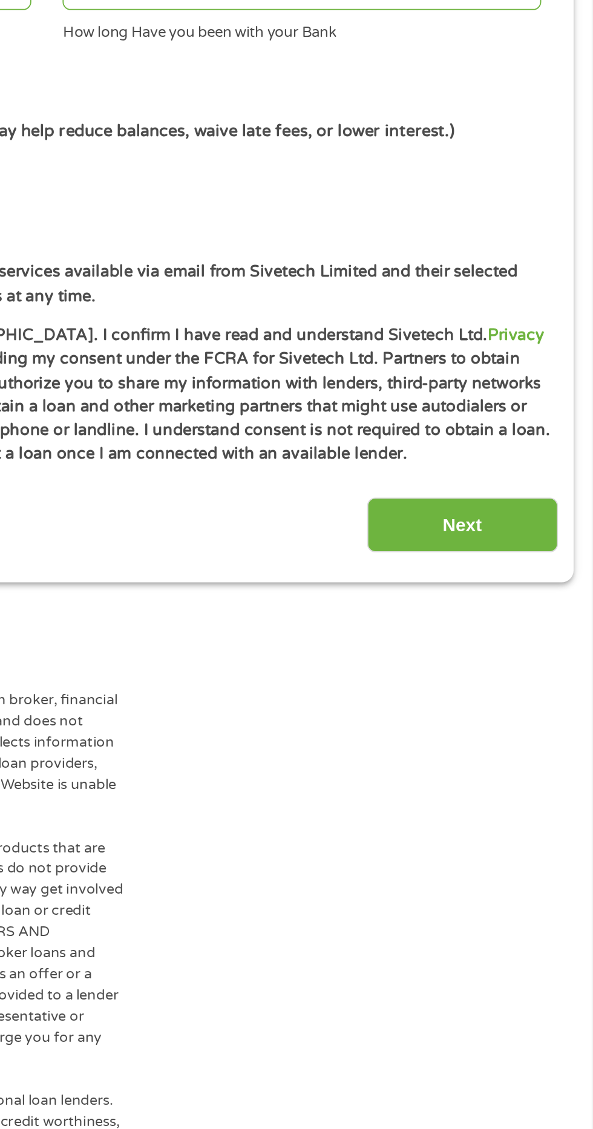
scroll to position [5, 0]
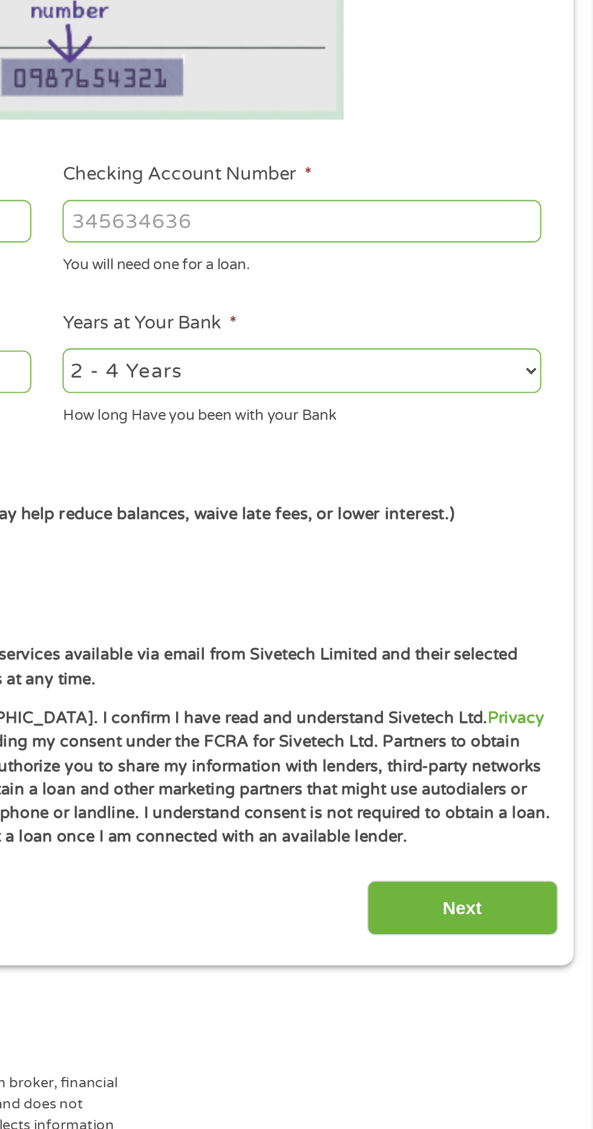
click at [526, 464] on ul "Bank Information Where do you want the funds deposited? ABA / Routing number * …" at bounding box center [295, 473] width 553 height 587
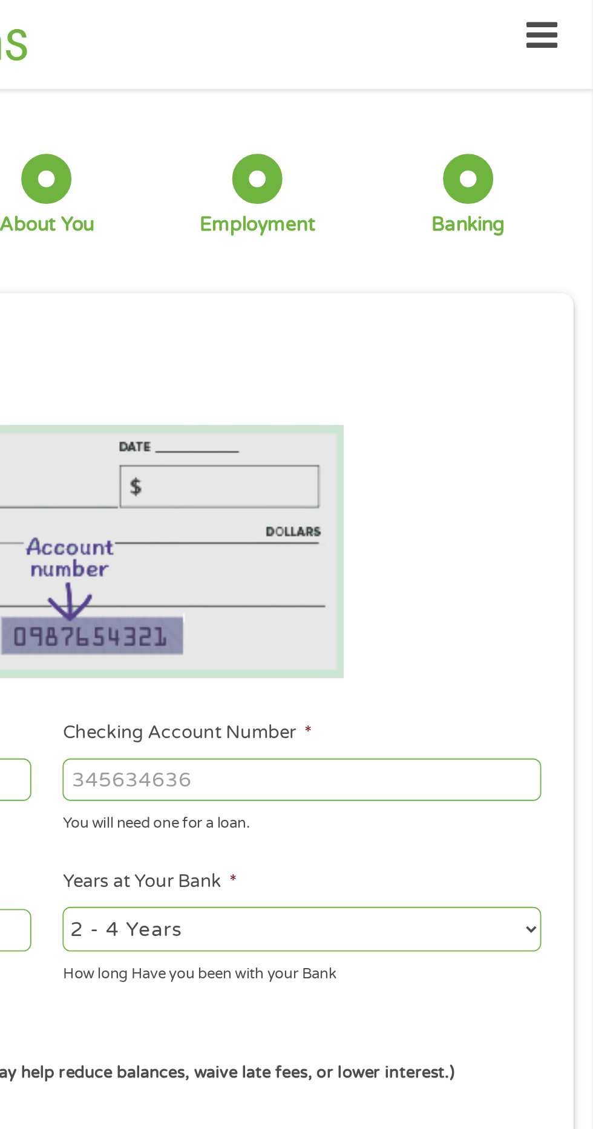
scroll to position [0, 0]
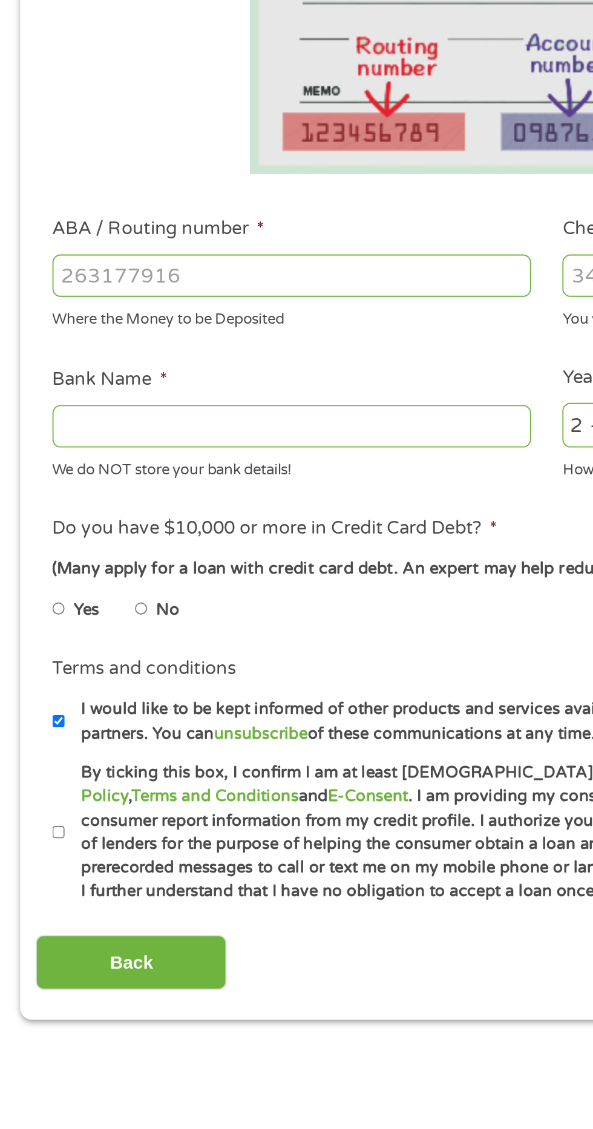
click at [33, 676] on input "I would like to be kept informed of other products and services available via e…" at bounding box center [31, 673] width 7 height 19
checkbox input "false"
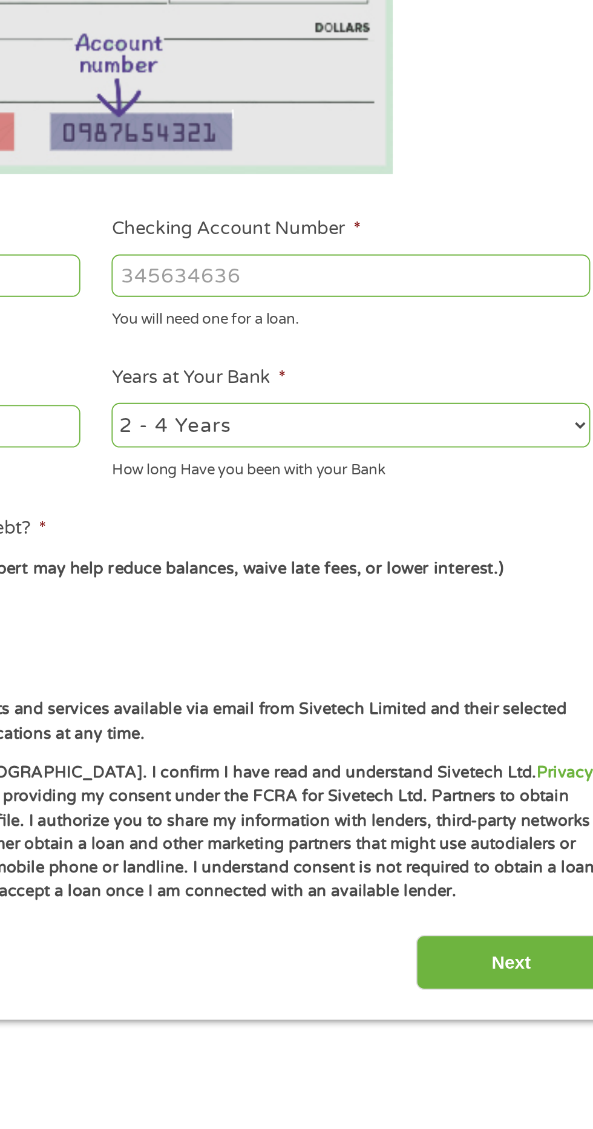
click at [526, 803] on input "Next" at bounding box center [521, 804] width 103 height 30
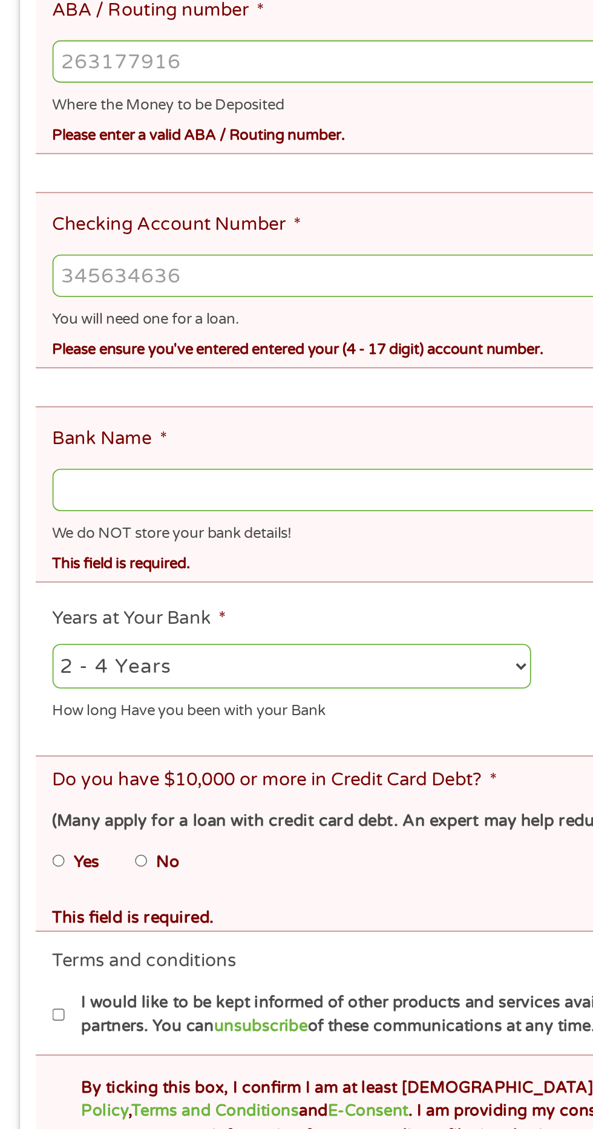
scroll to position [451, 0]
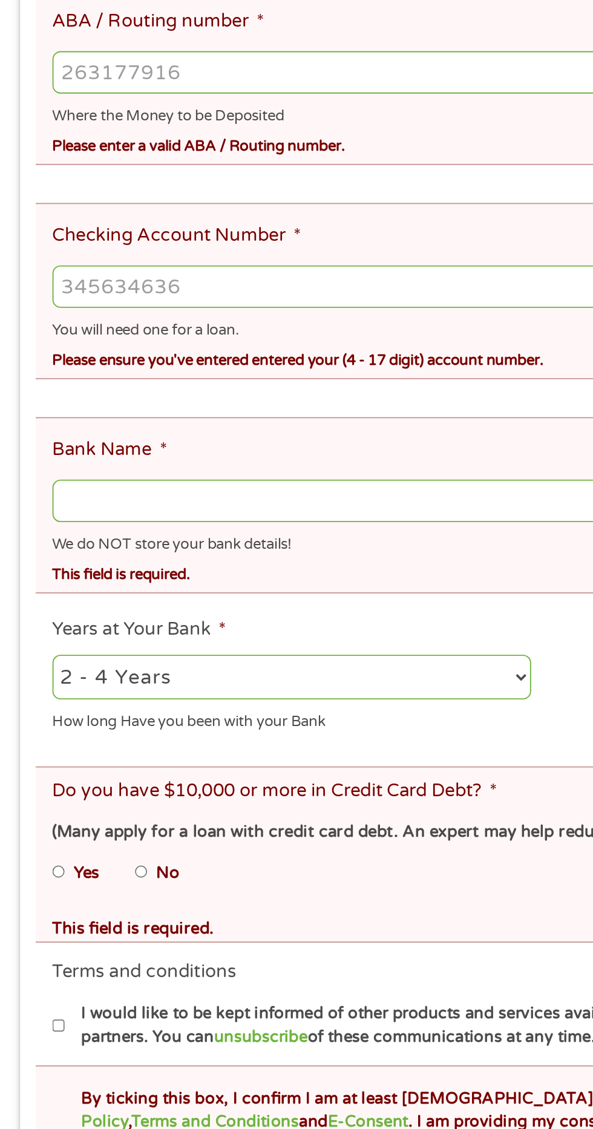
click at [78, 463] on input "No" at bounding box center [76, 472] width 7 height 19
radio input "true"
click at [318, 416] on li "Do you have $10,000 or more in Credit Card Debt? * (Many apply for a loan with …" at bounding box center [291, 464] width 545 height 96
